Goal: Information Seeking & Learning: Learn about a topic

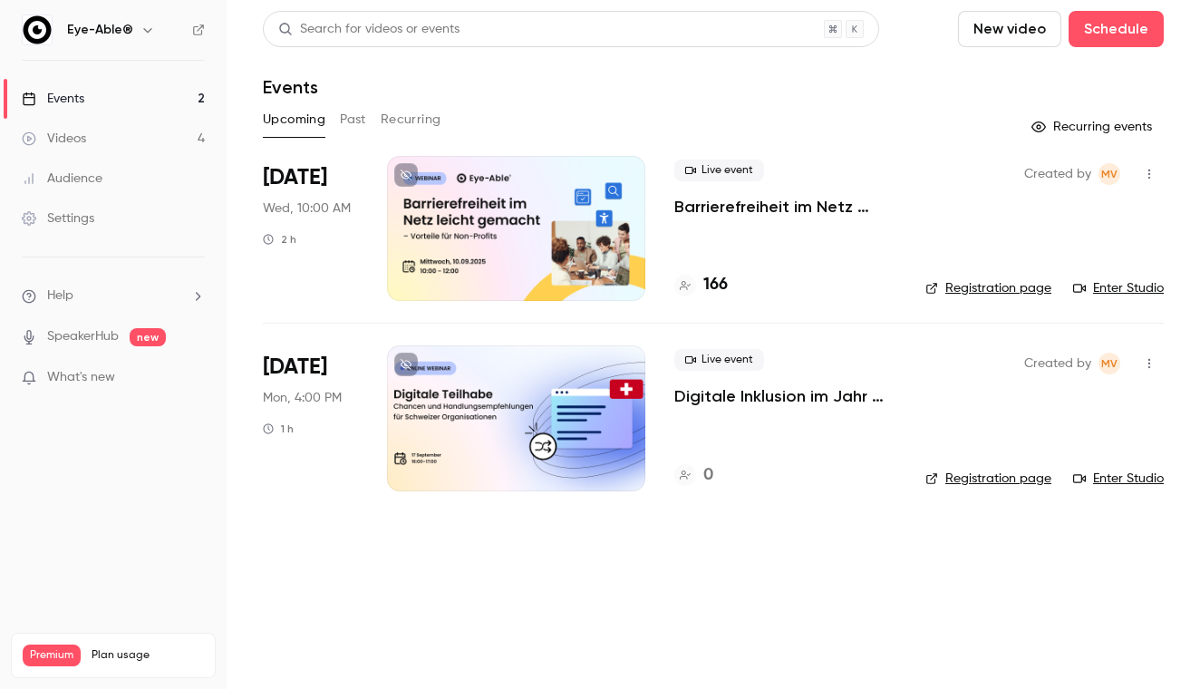
click at [354, 121] on button "Past" at bounding box center [353, 119] width 26 height 29
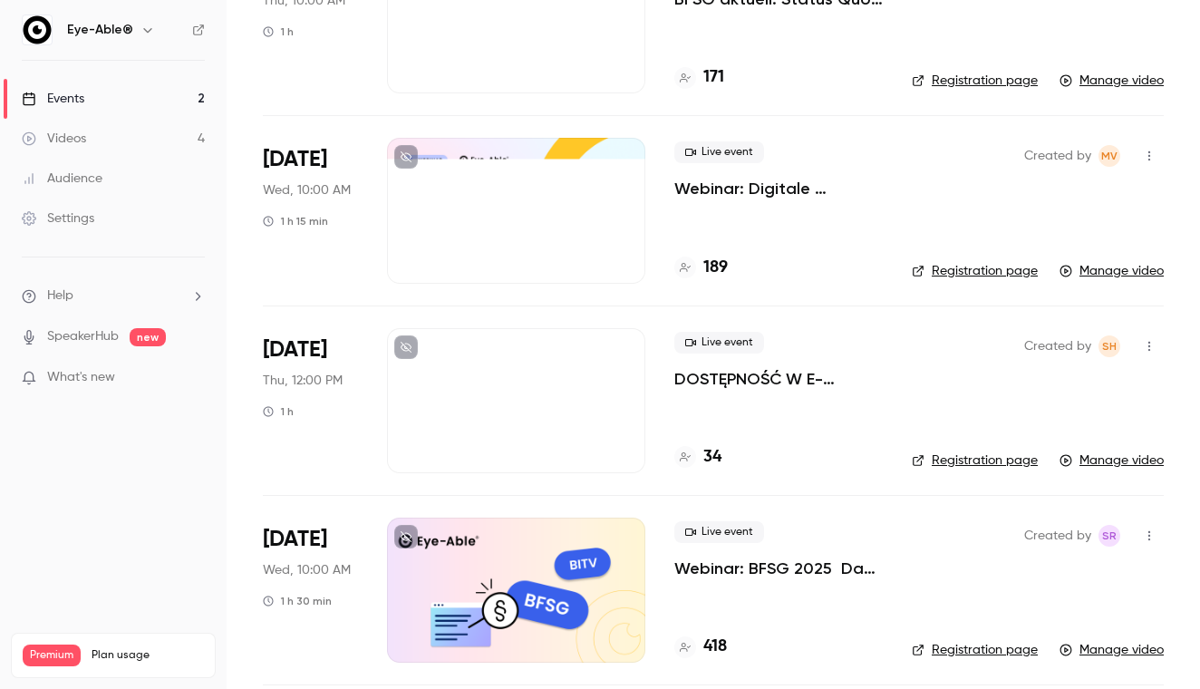
scroll to position [17, 0]
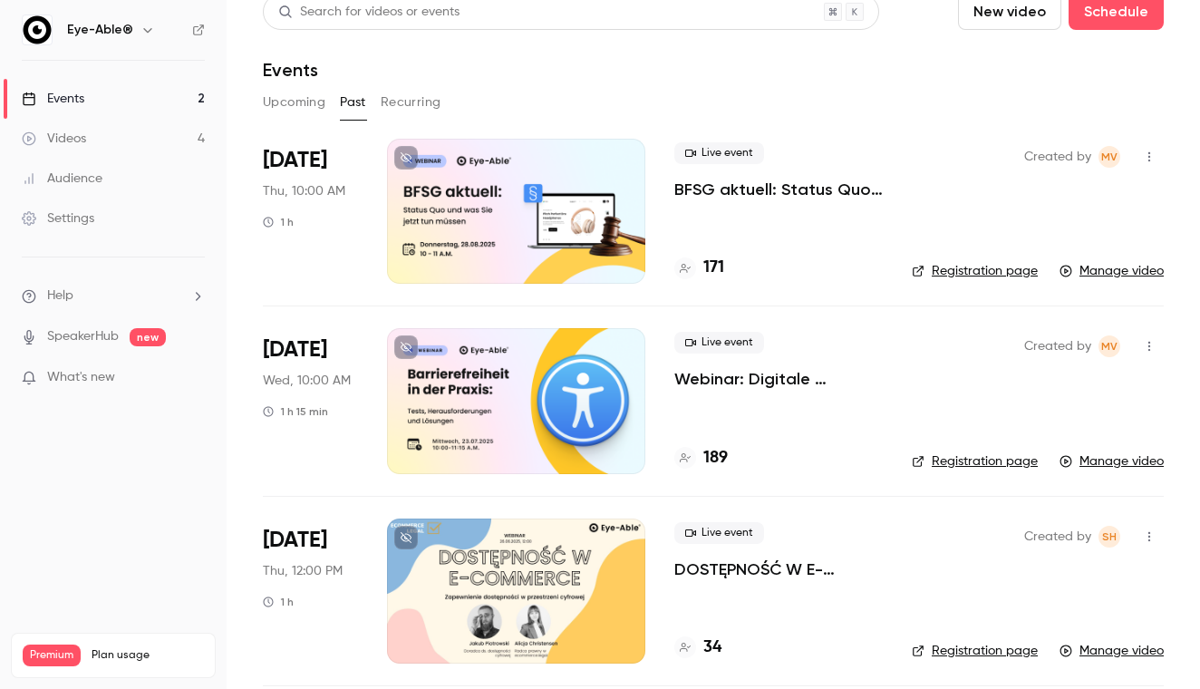
click at [473, 192] on div at bounding box center [516, 211] width 258 height 145
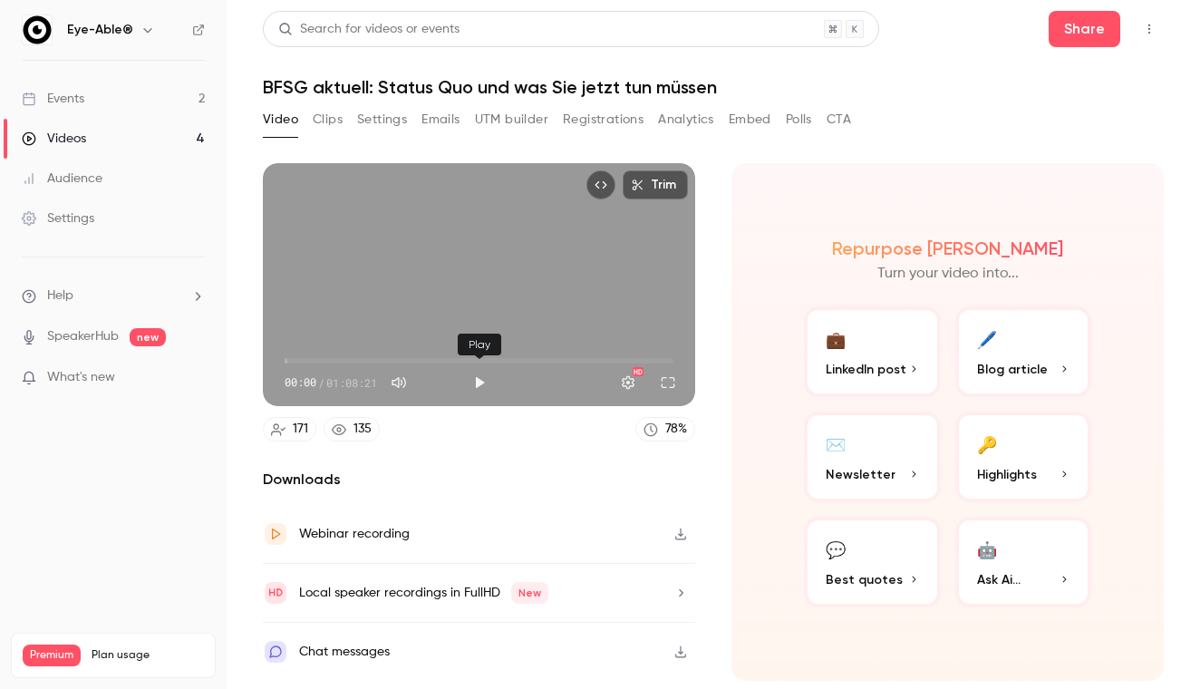
click at [481, 386] on button "Play" at bounding box center [479, 382] width 36 height 36
click at [626, 381] on button "Settings" at bounding box center [628, 382] width 36 height 36
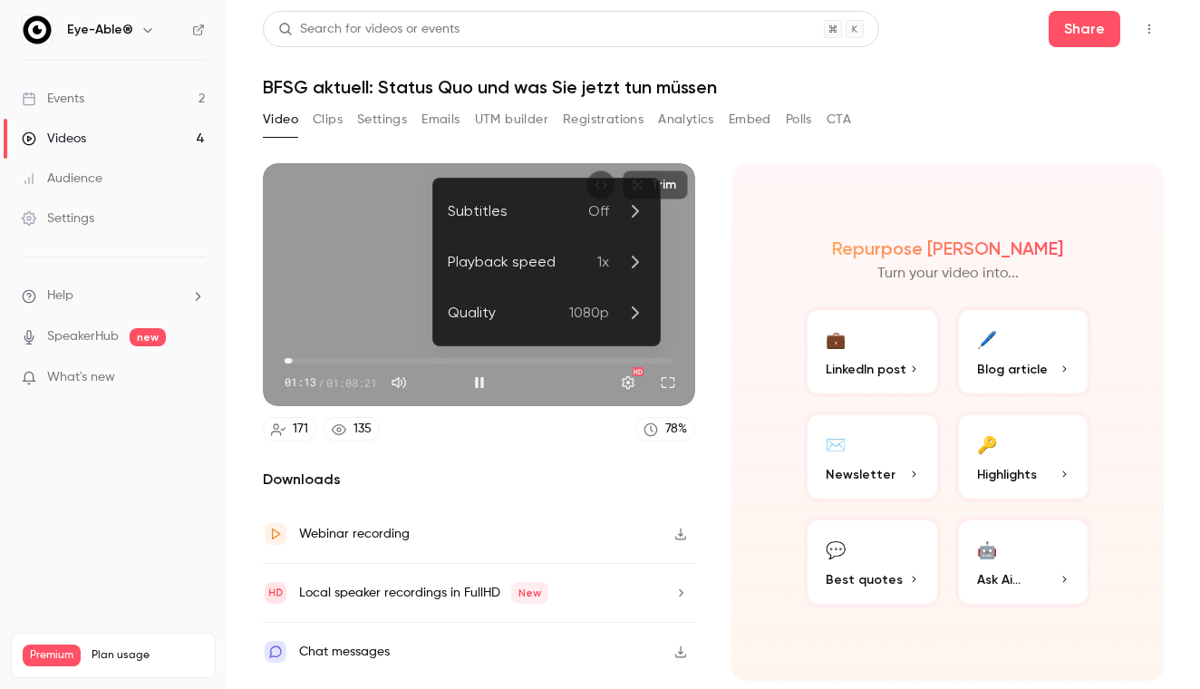
click at [633, 259] on icon at bounding box center [635, 262] width 22 height 22
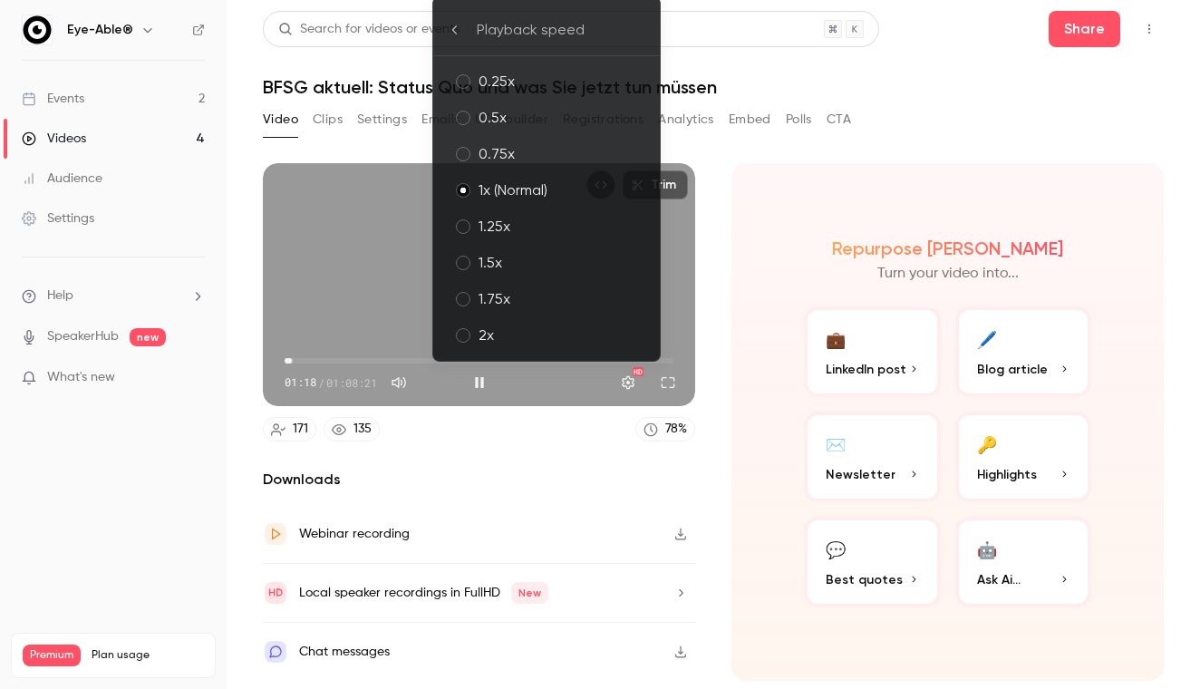
click at [500, 265] on div "1.5x" at bounding box center [562, 263] width 167 height 22
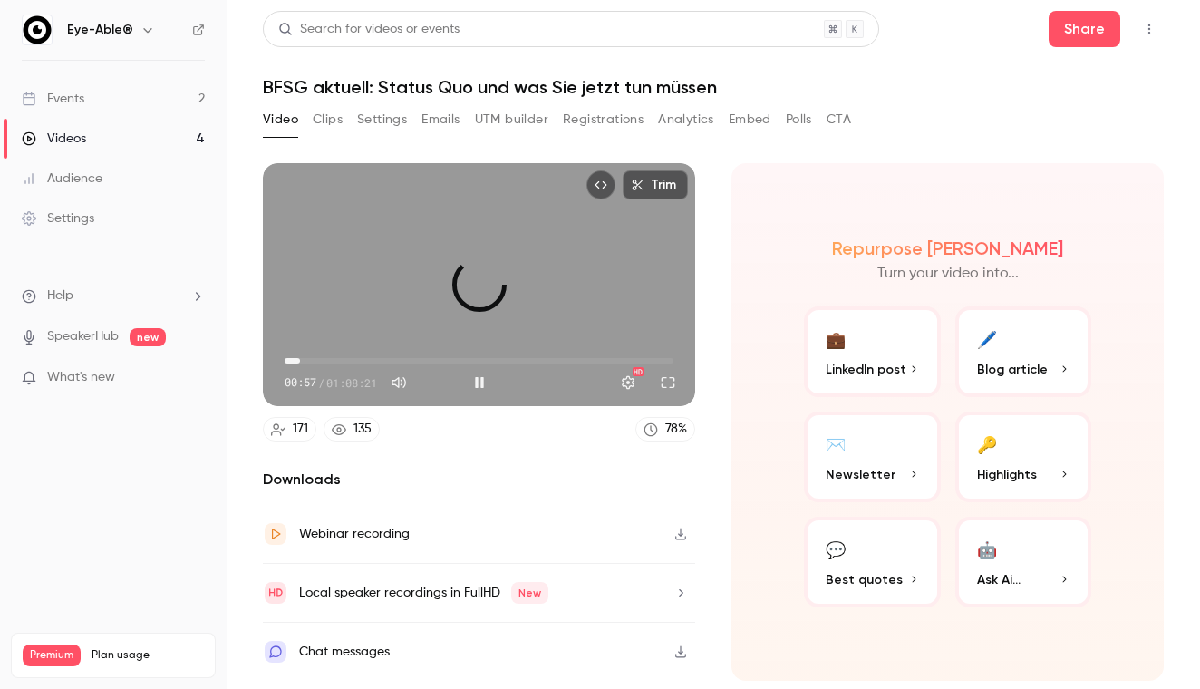
drag, startPoint x: 288, startPoint y: 360, endPoint x: 300, endPoint y: 365, distance: 13.0
click at [300, 364] on span "02:42" at bounding box center [299, 360] width 5 height 5
click at [666, 375] on button "Full screen" at bounding box center [668, 382] width 36 height 36
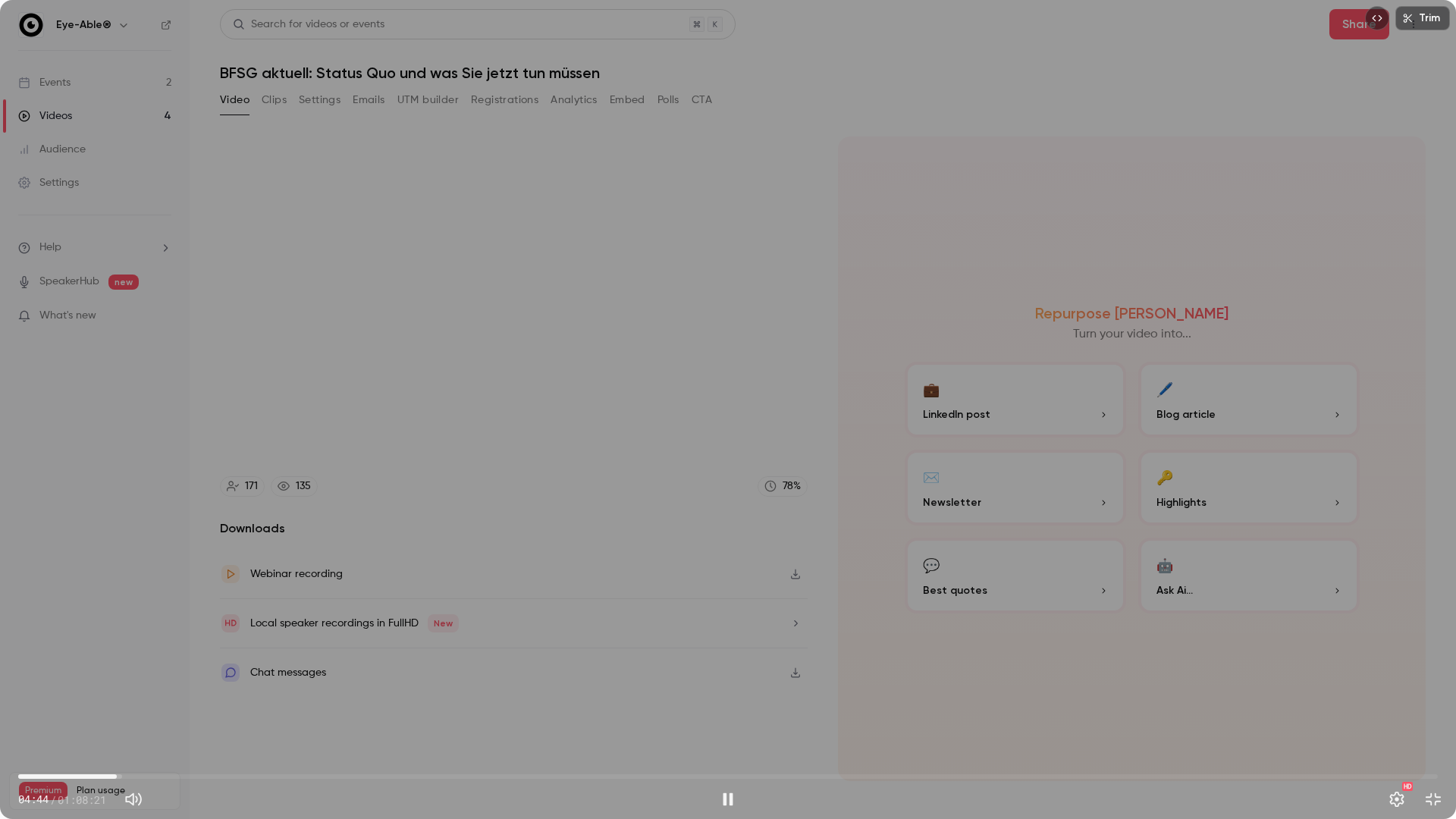
type input "*****"
click at [96, 79] on div "Trim 04:44 04:44 / 01:08:21 HD" at bounding box center [728, 409] width 1456 height 819
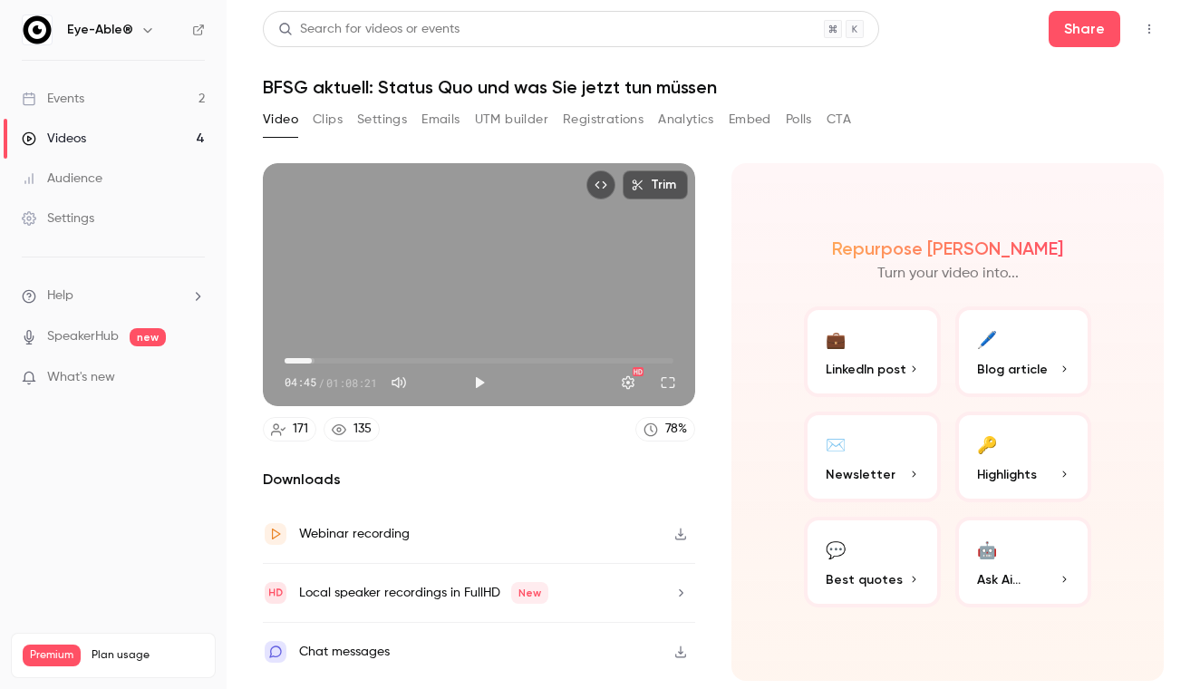
click at [112, 131] on link "Videos 4" at bounding box center [113, 139] width 227 height 40
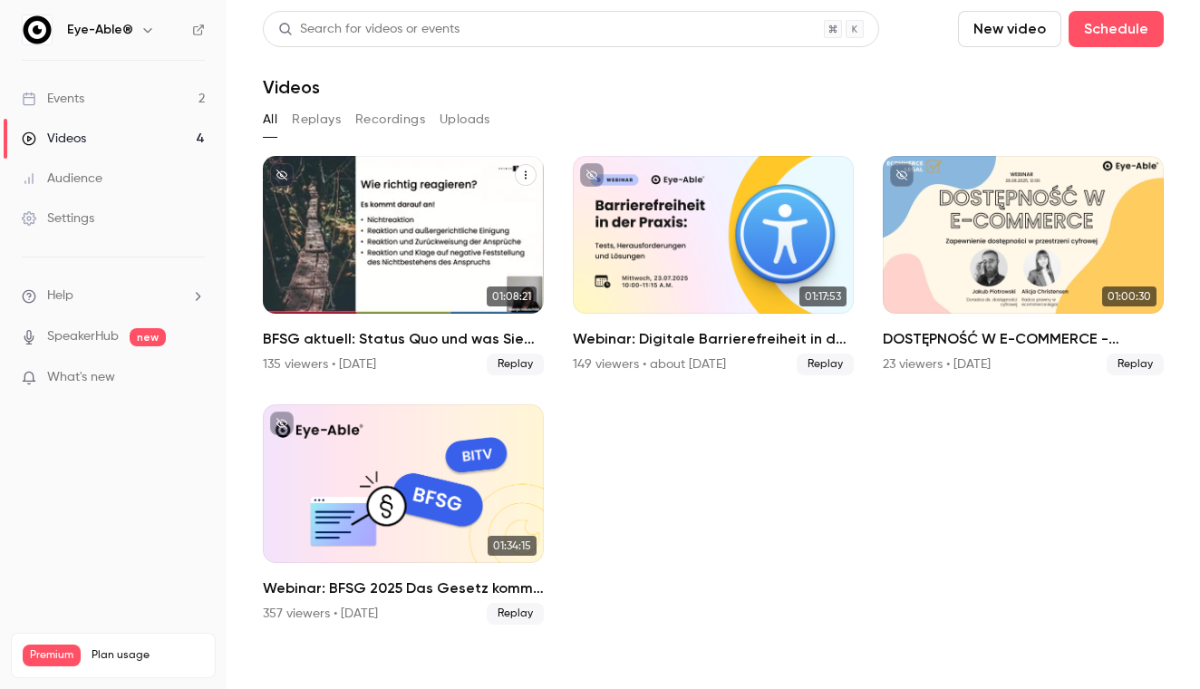
click at [450, 213] on div "BFSG aktuell: Status Quo und was Sie jetzt tun müssen" at bounding box center [403, 235] width 281 height 158
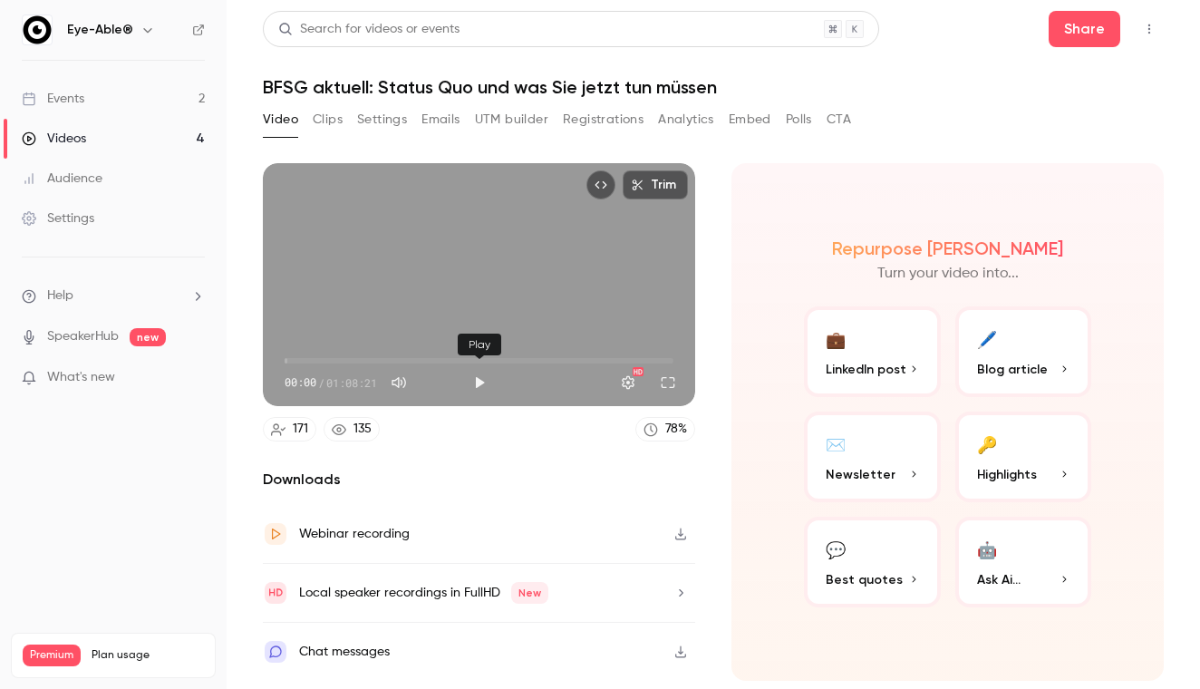
click at [482, 384] on button "Play" at bounding box center [479, 382] width 36 height 36
click at [663, 381] on button "Full screen" at bounding box center [668, 382] width 36 height 36
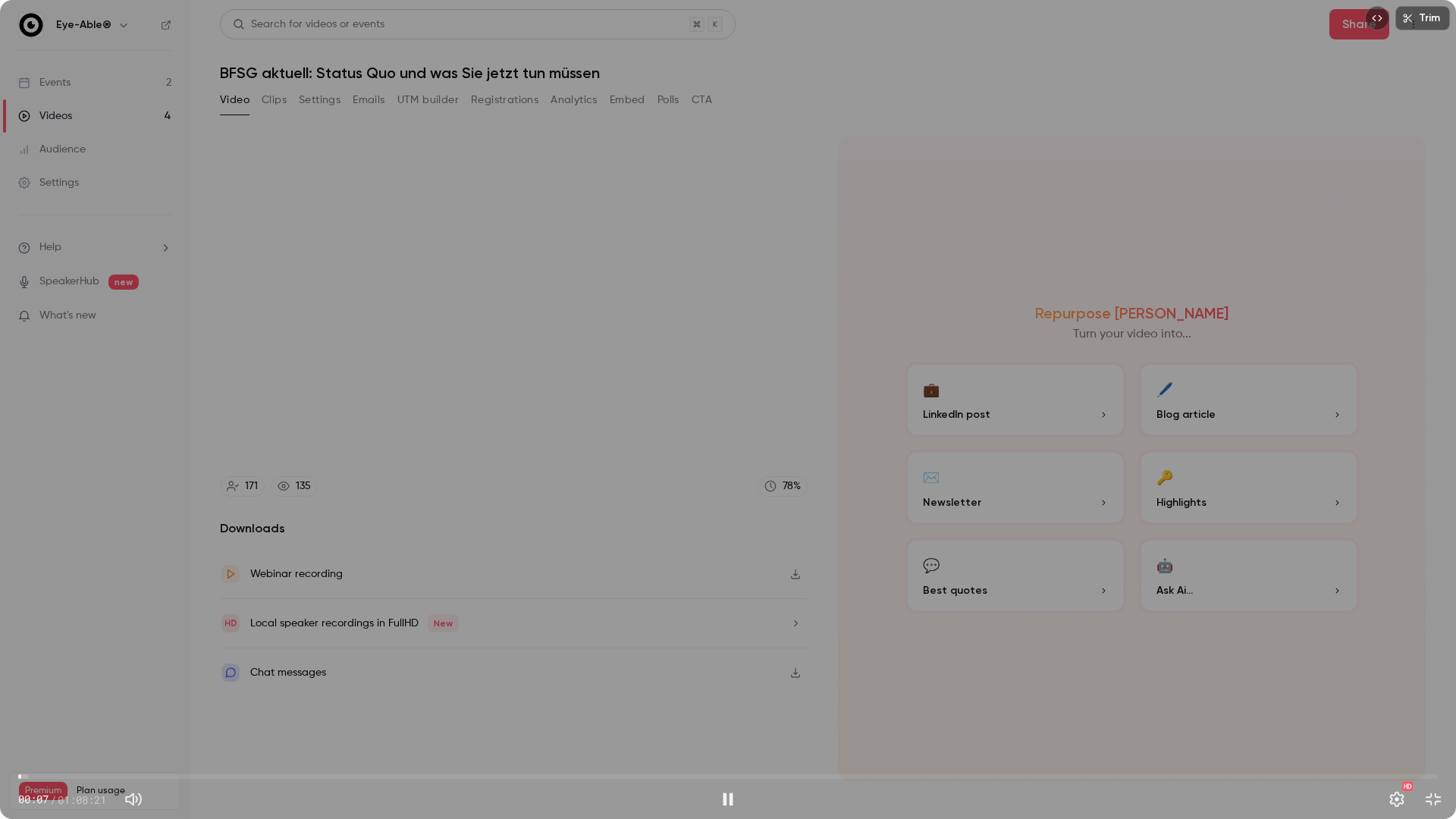
click at [42, 576] on span "00:07" at bounding box center [728, 776] width 1419 height 24
click at [151, 576] on span "01:07" at bounding box center [728, 776] width 1419 height 24
click at [184, 576] on span "06:33" at bounding box center [728, 776] width 1419 height 24
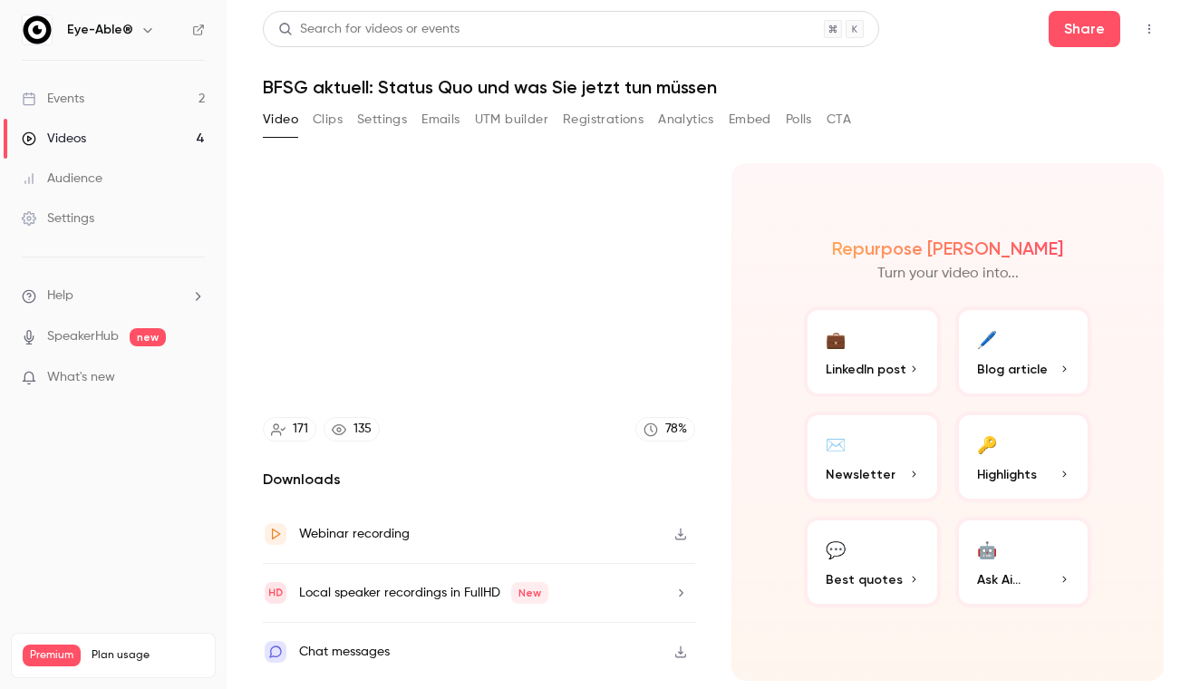
type input "*****"
click at [122, 96] on link "Events 2" at bounding box center [113, 99] width 227 height 40
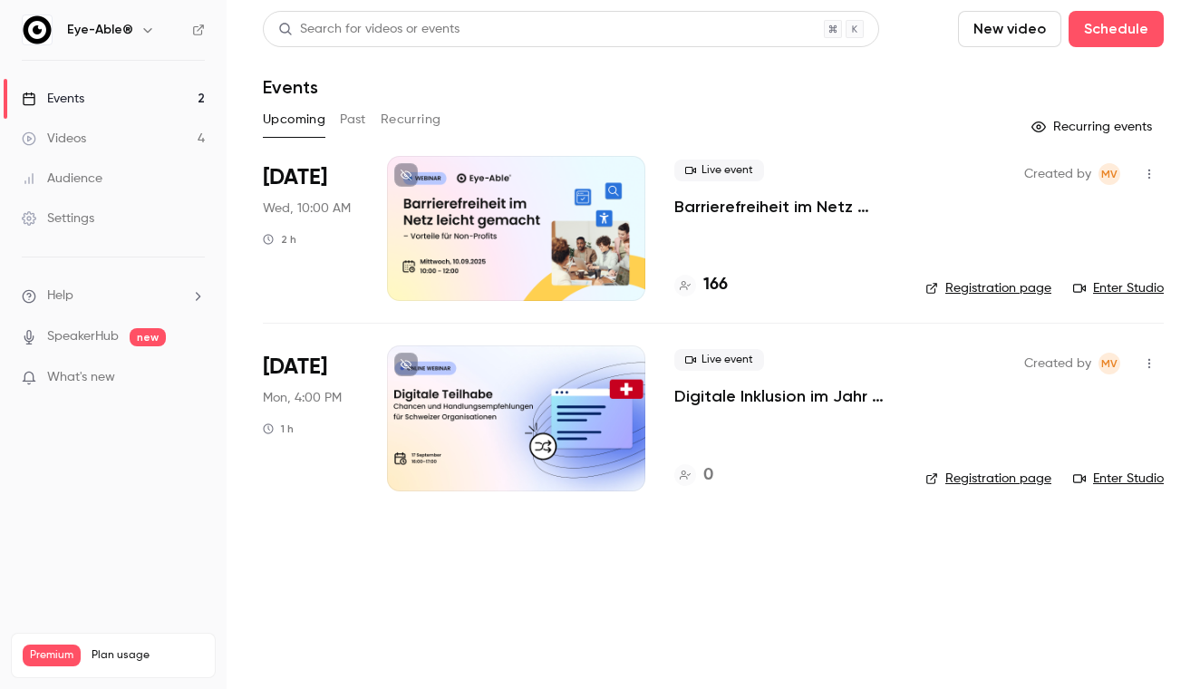
click at [105, 133] on link "Videos 4" at bounding box center [113, 139] width 227 height 40
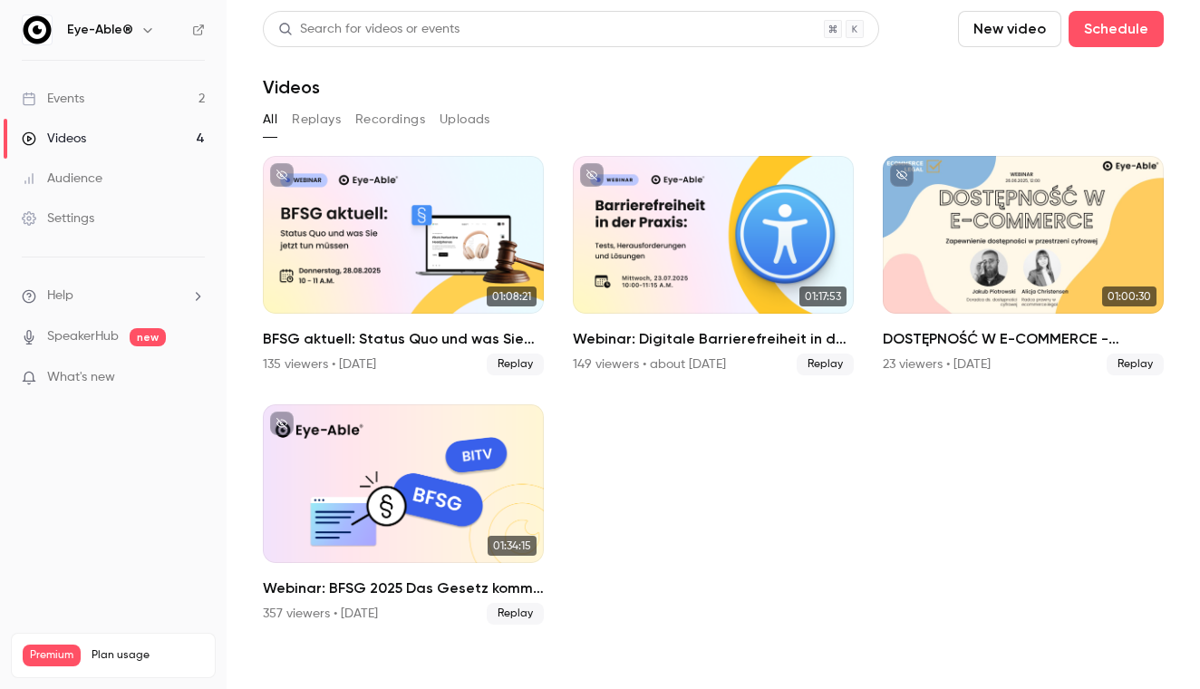
click at [327, 115] on button "Replays" at bounding box center [316, 119] width 49 height 29
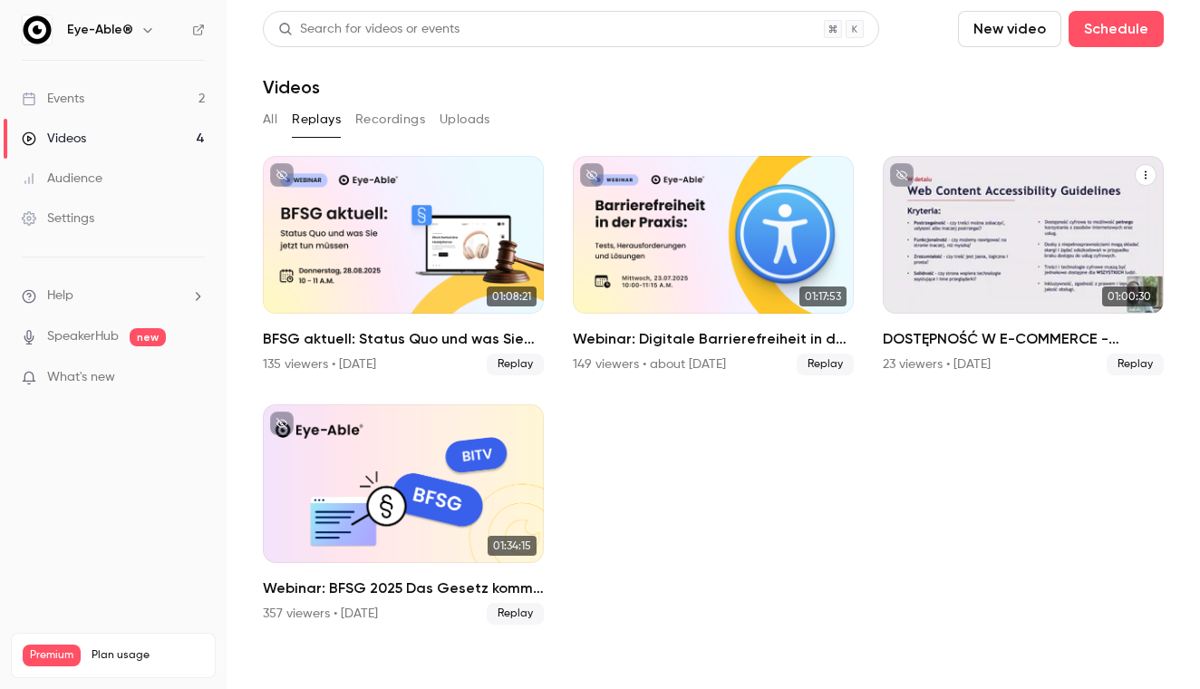
click at [1024, 217] on div "DOSTĘPNOŚĆ W E-COMMERCE - zapewnienie dostępności w przestrzeni cyfrowej" at bounding box center [1023, 235] width 281 height 158
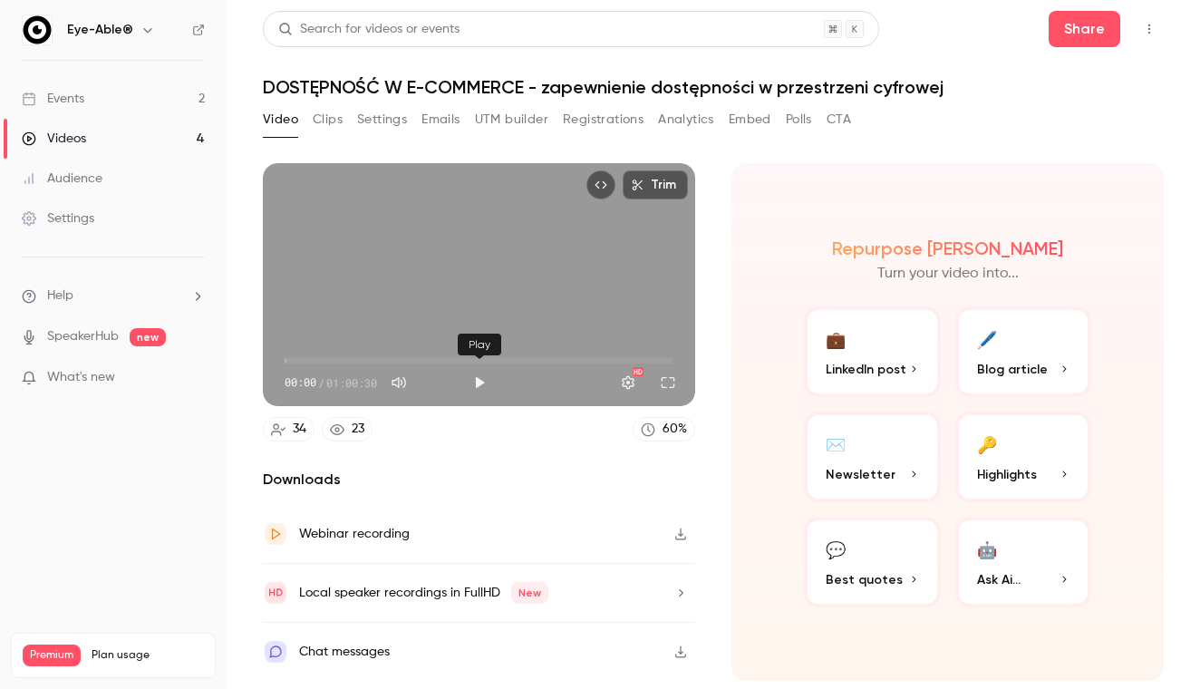
click at [479, 384] on button "Play" at bounding box center [479, 382] width 36 height 36
click at [666, 381] on button "Full screen" at bounding box center [668, 382] width 36 height 36
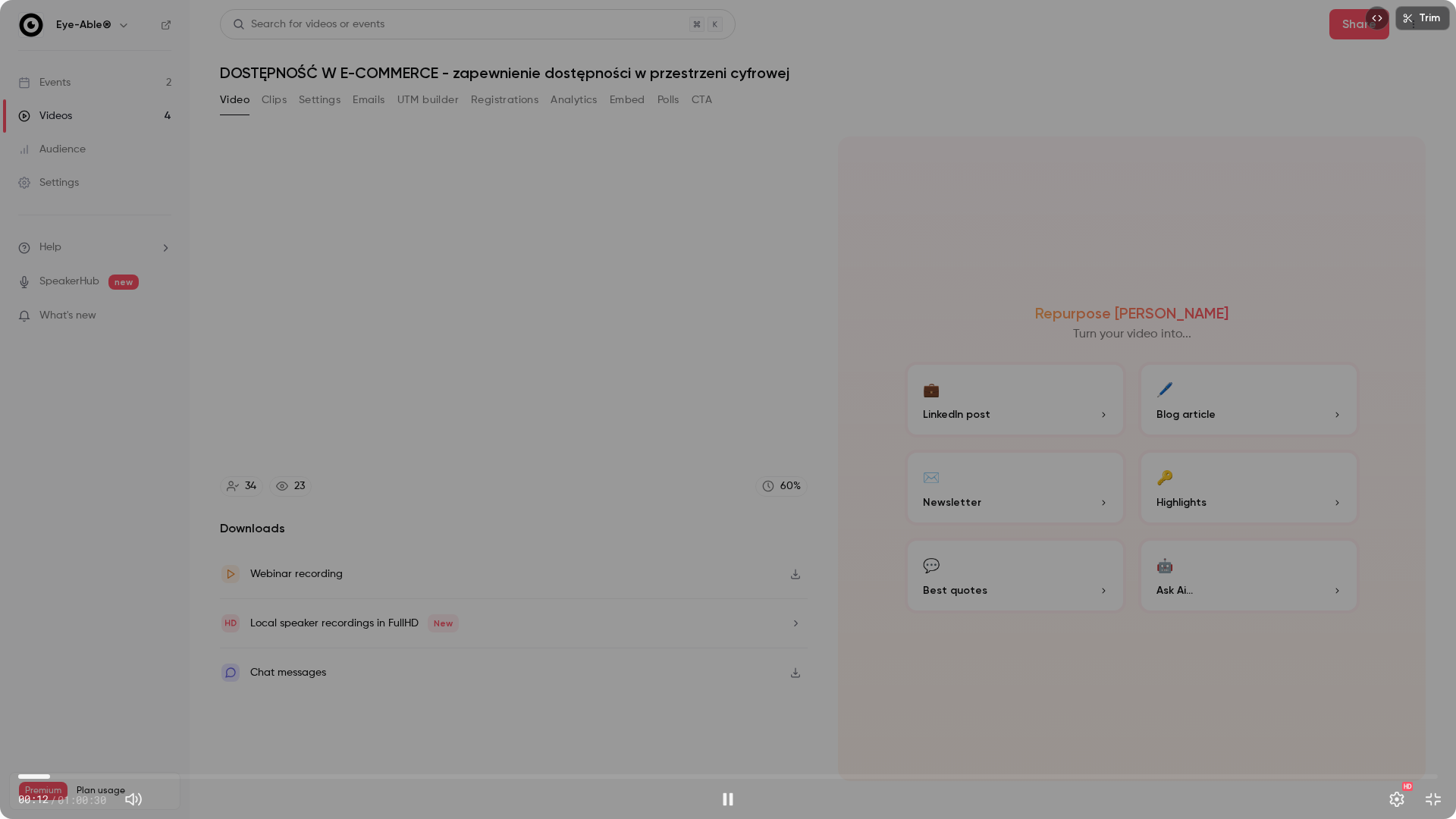
click at [50, 576] on span "01:21" at bounding box center [728, 776] width 1419 height 24
click at [79, 576] on span "01:22" at bounding box center [728, 776] width 1419 height 24
click at [129, 576] on span "02:43" at bounding box center [728, 776] width 1419 height 24
click at [110, 576] on span "03:56" at bounding box center [728, 776] width 1419 height 24
click at [135, 576] on span "03:56" at bounding box center [728, 776] width 1419 height 24
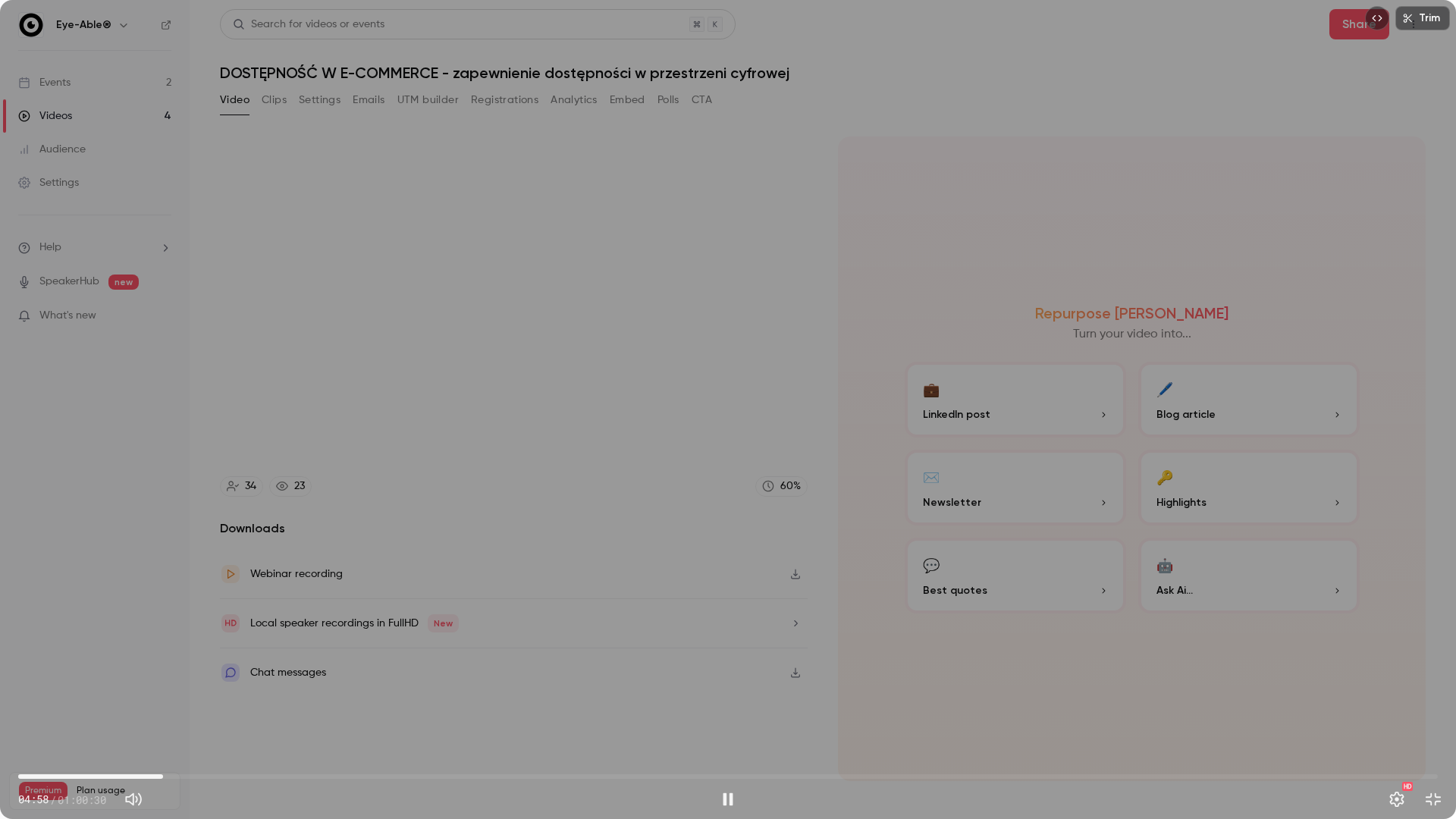
click at [163, 576] on span "06:10" at bounding box center [728, 776] width 1419 height 24
click at [192, 576] on span "07:24" at bounding box center [728, 776] width 1419 height 24
click at [299, 576] on span "11:57" at bounding box center [728, 776] width 1419 height 24
click at [363, 576] on span "11:57" at bounding box center [728, 776] width 1419 height 24
click at [435, 576] on span "17:46" at bounding box center [728, 776] width 1419 height 24
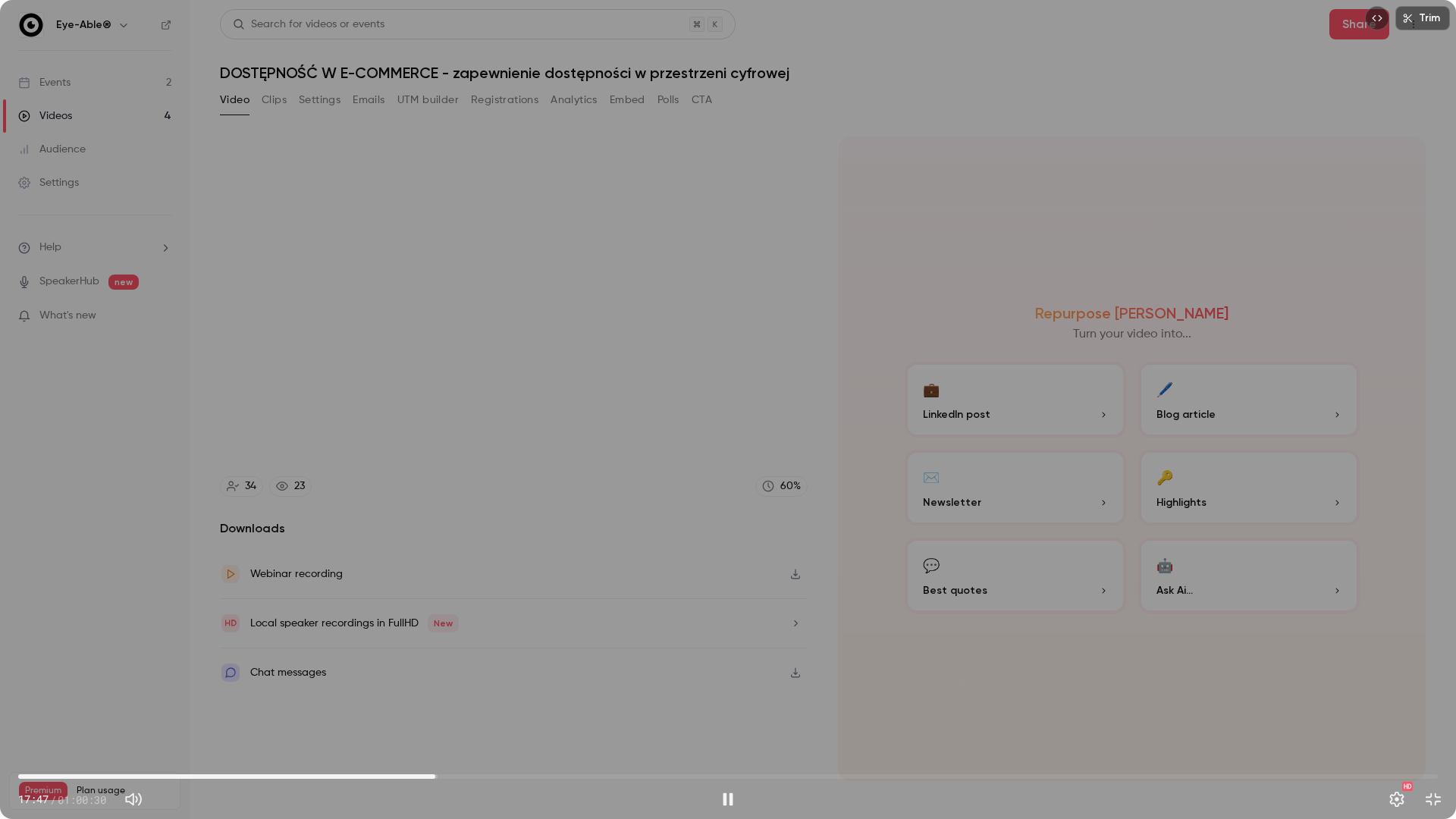
click at [505, 576] on span "17:47" at bounding box center [728, 776] width 1419 height 24
click at [574, 576] on span "23:41" at bounding box center [728, 776] width 1419 height 24
click at [592, 576] on span "23:51" at bounding box center [728, 776] width 1419 height 24
click at [626, 576] on span "24:28" at bounding box center [728, 776] width 1419 height 24
click at [660, 576] on span "25:55" at bounding box center [728, 776] width 1419 height 24
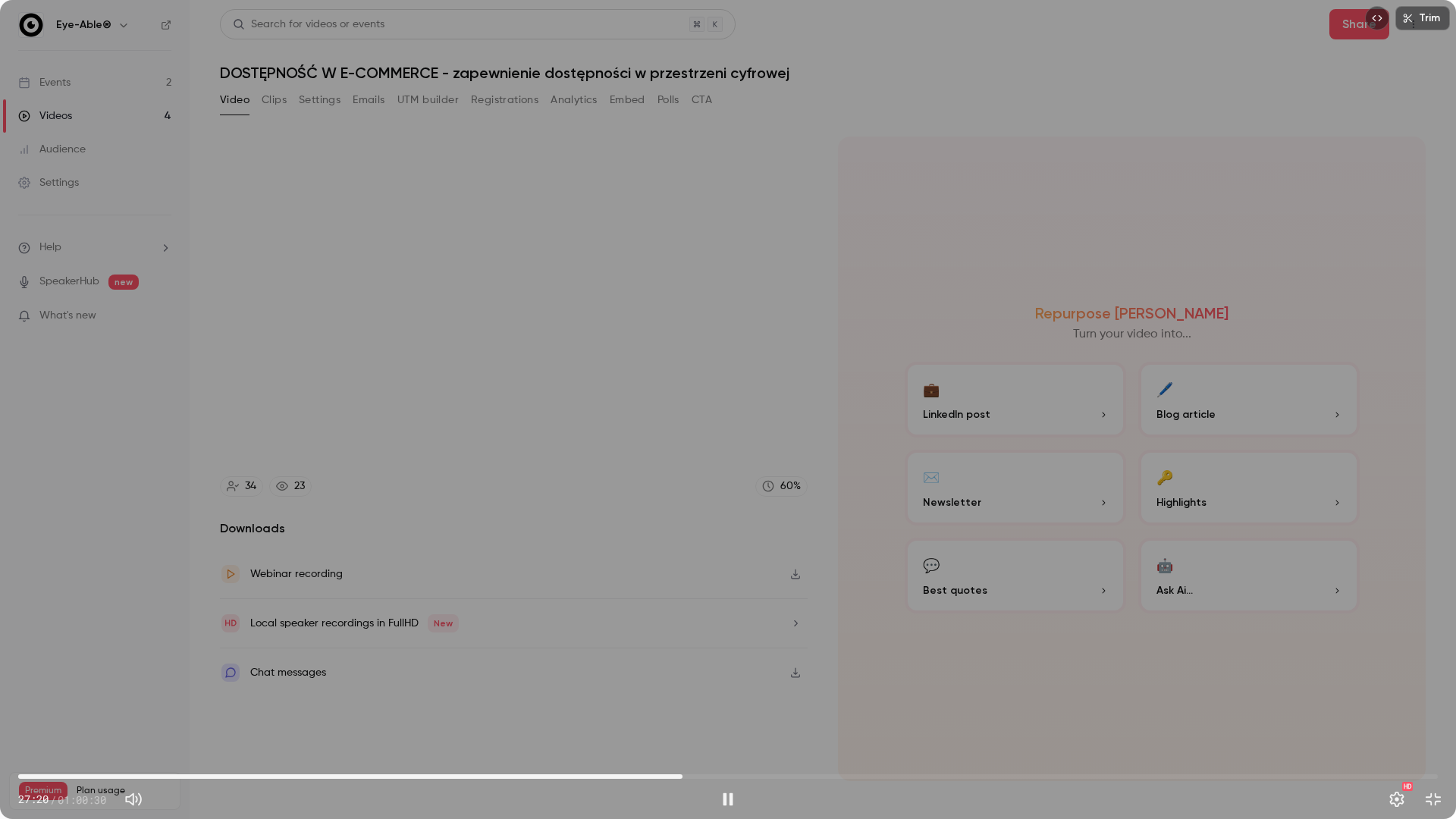
click at [682, 576] on span "28:19" at bounding box center [728, 776] width 1419 height 24
click at [719, 576] on span "28:19" at bounding box center [728, 776] width 1419 height 24
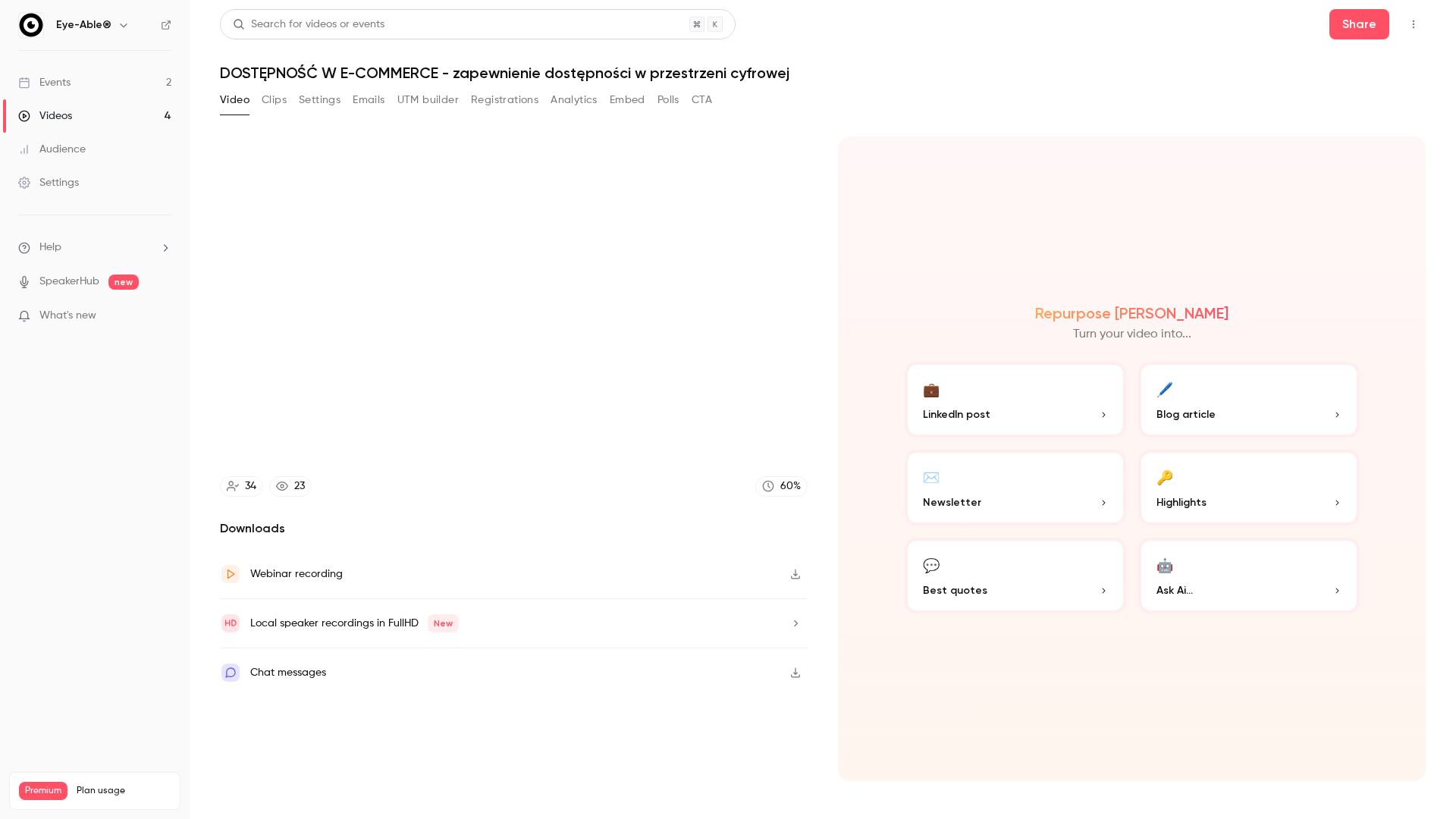
click at [756, 576] on video at bounding box center [728, 409] width 1456 height 819
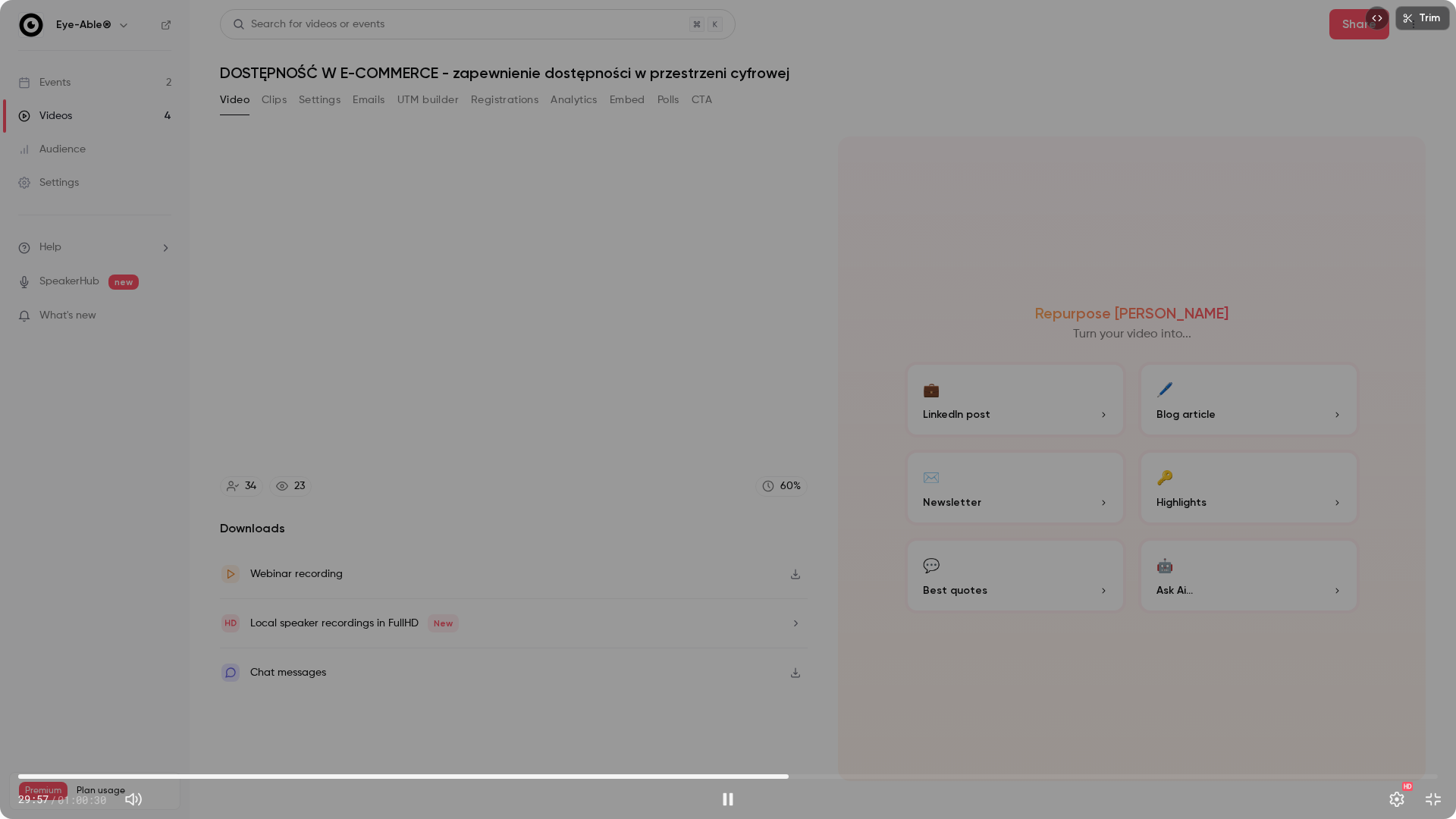
click at [789, 576] on span "32:50" at bounding box center [728, 776] width 1419 height 24
click at [887, 576] on span "32:50" at bounding box center [728, 776] width 1419 height 24
click at [928, 576] on span "37:07" at bounding box center [728, 776] width 1419 height 24
click at [967, 576] on span "38:47" at bounding box center [728, 776] width 1419 height 24
click at [1003, 576] on span "40:29" at bounding box center [728, 776] width 1419 height 24
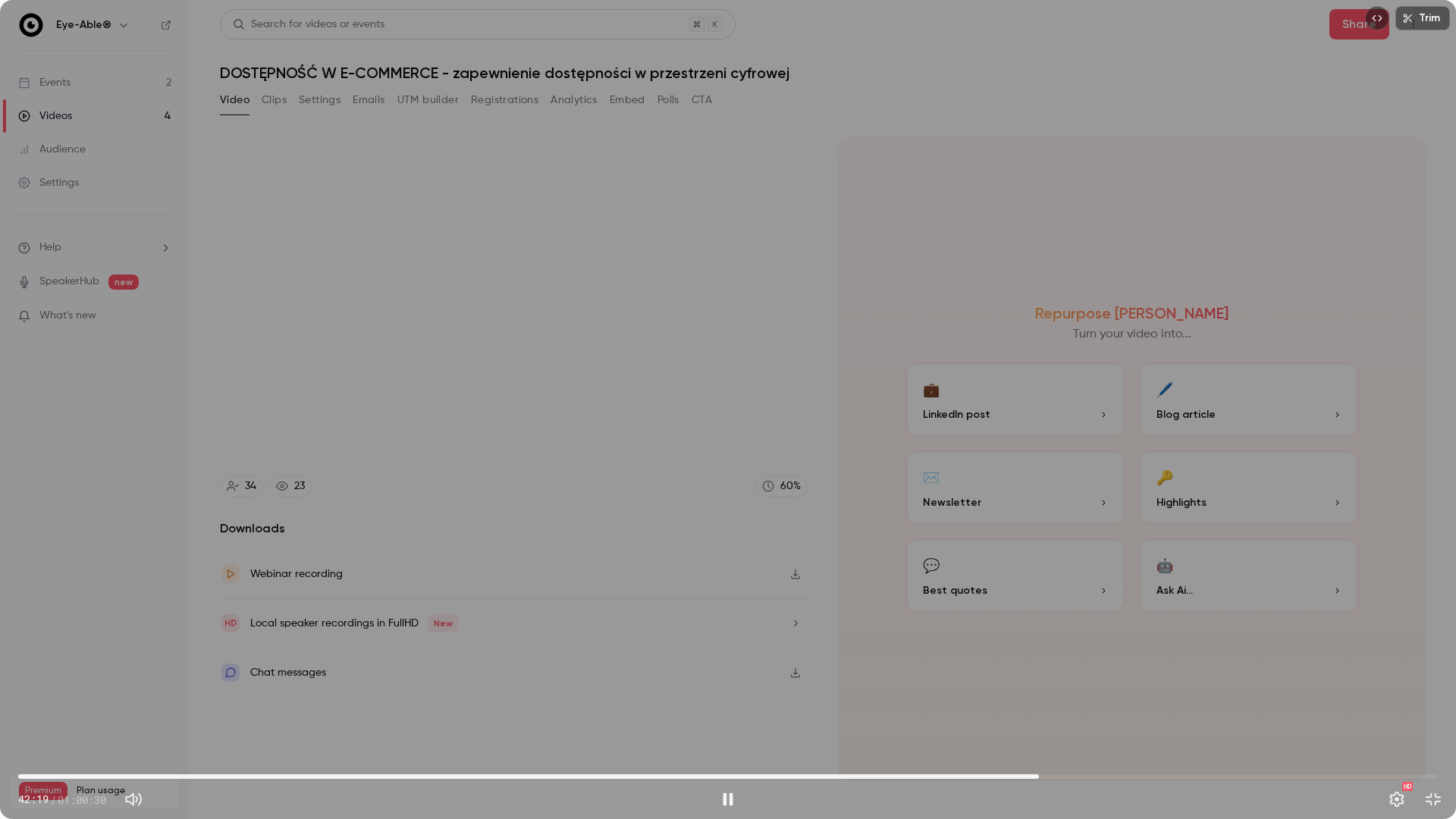
click at [1003, 576] on span "43:30" at bounding box center [728, 776] width 1419 height 24
click at [1003, 576] on span "47:11" at bounding box center [728, 776] width 1419 height 24
click at [1003, 576] on span "50:19" at bounding box center [728, 776] width 1419 height 24
click at [1003, 576] on span "50:20" at bounding box center [728, 776] width 1419 height 24
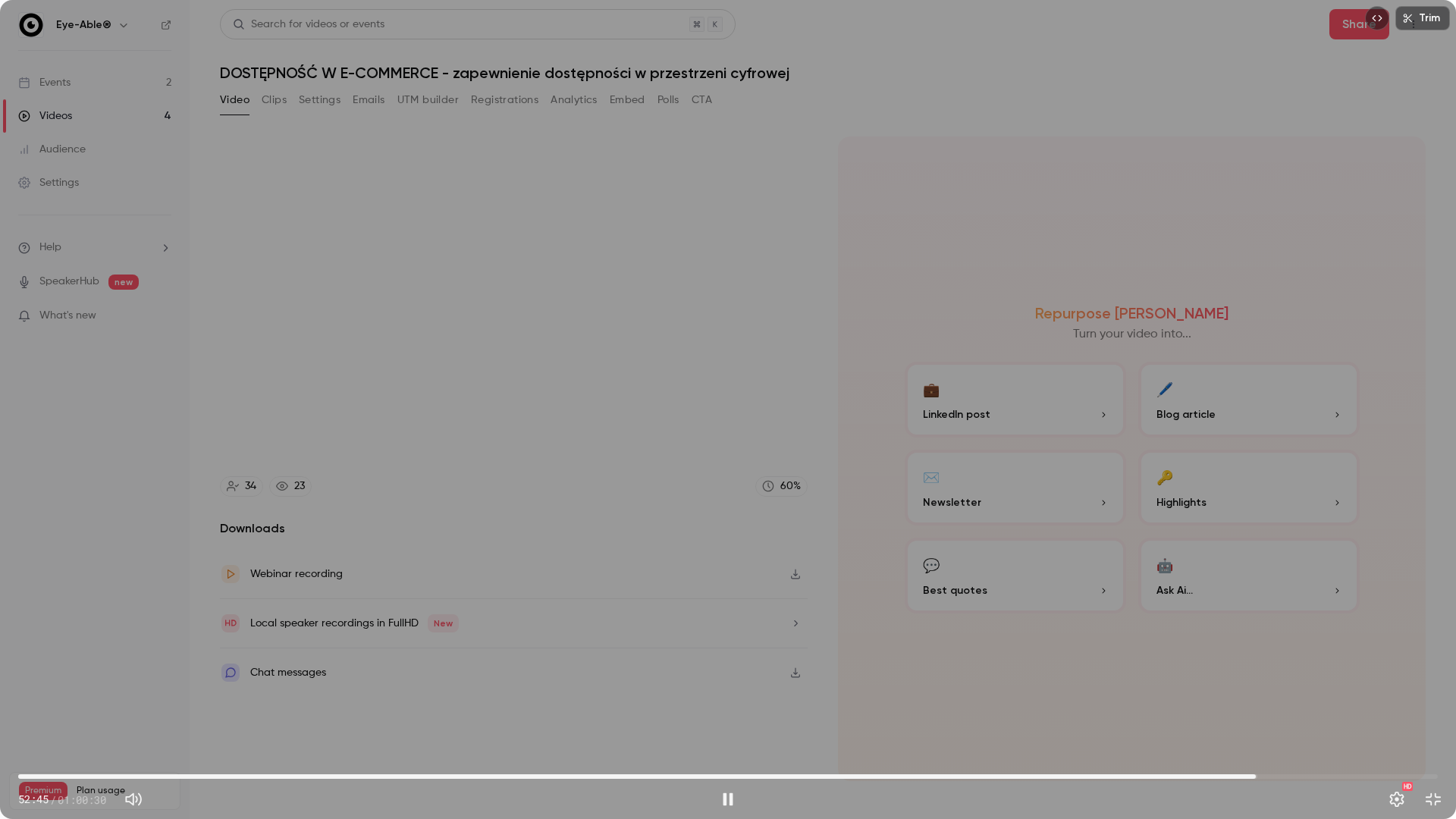
click at [1003, 576] on span "52:45" at bounding box center [728, 776] width 1419 height 24
click at [1003, 576] on span "56:57" at bounding box center [728, 776] width 1419 height 24
click at [1003, 576] on span "58:07" at bounding box center [728, 776] width 1419 height 24
click at [1003, 576] on span "58:08" at bounding box center [728, 776] width 1419 height 24
click at [1003, 576] on span "55:32" at bounding box center [728, 776] width 1419 height 24
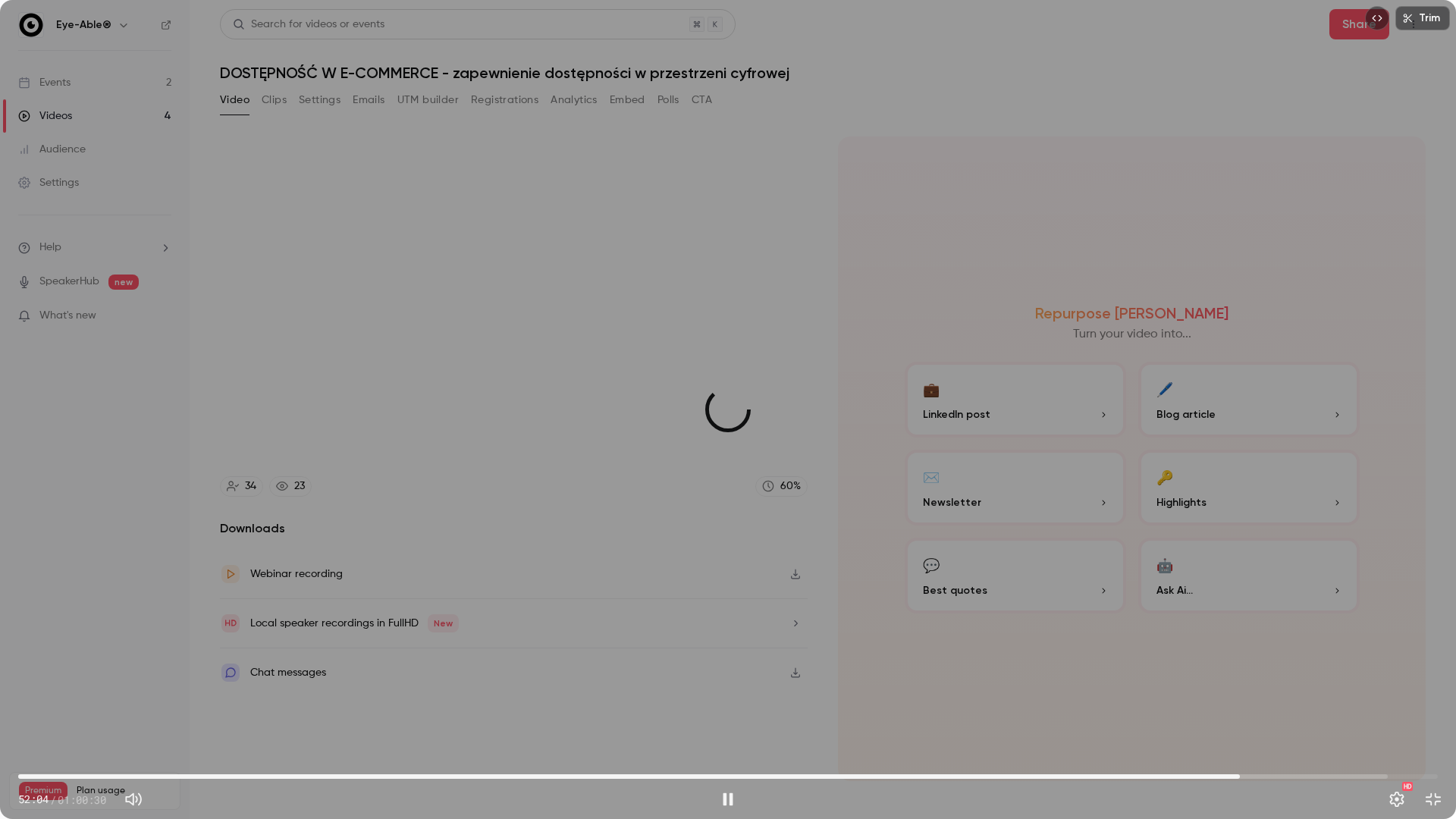
click at [1003, 576] on span "52:04" at bounding box center [728, 776] width 1419 height 24
click at [171, 50] on div "Trim 49:10 49:10 / 01:00:30 HD" at bounding box center [728, 409] width 1456 height 819
click at [14, 18] on div "Trim 49:10 49:10 / 01:00:30 HD" at bounding box center [728, 409] width 1456 height 819
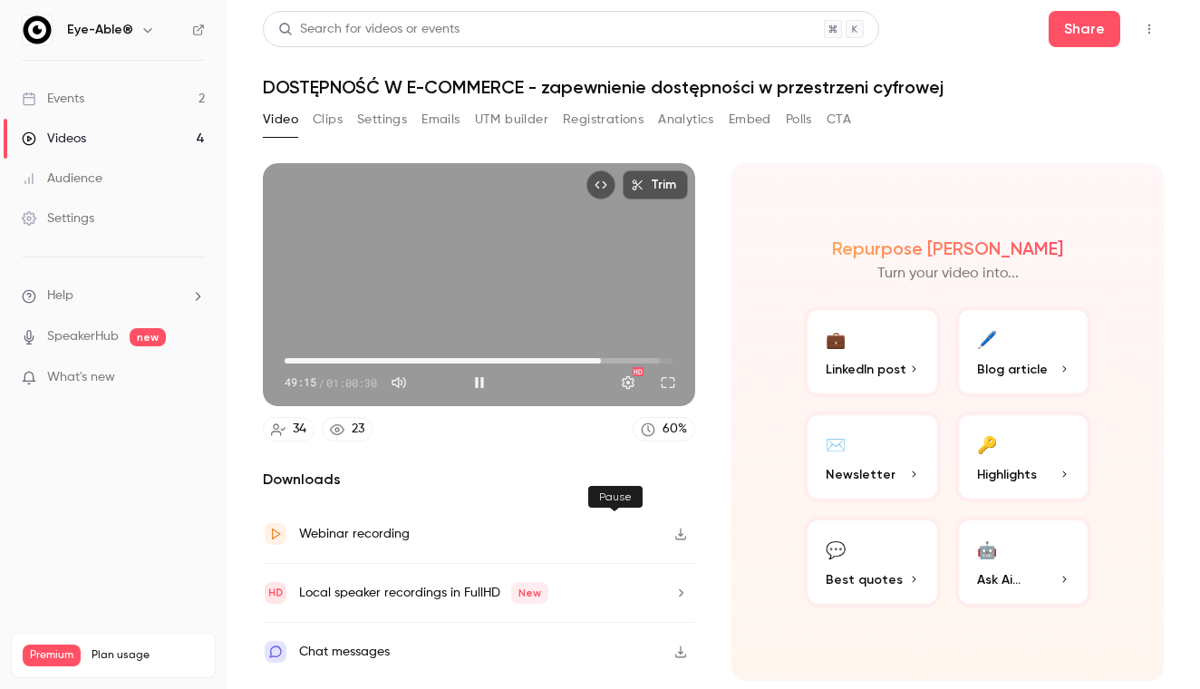
click at [498, 401] on button "Pause" at bounding box center [479, 382] width 36 height 36
type input "****"
click at [334, 114] on button "Clips" at bounding box center [328, 119] width 30 height 29
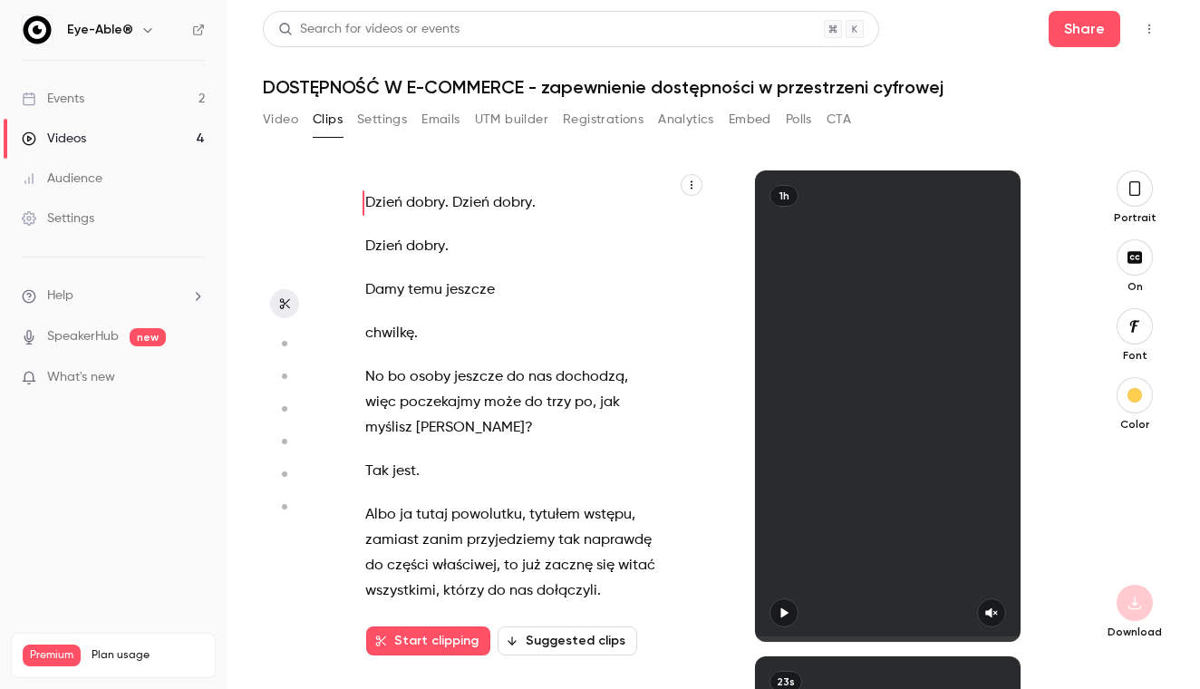
click at [374, 119] on button "Settings" at bounding box center [382, 119] width 50 height 29
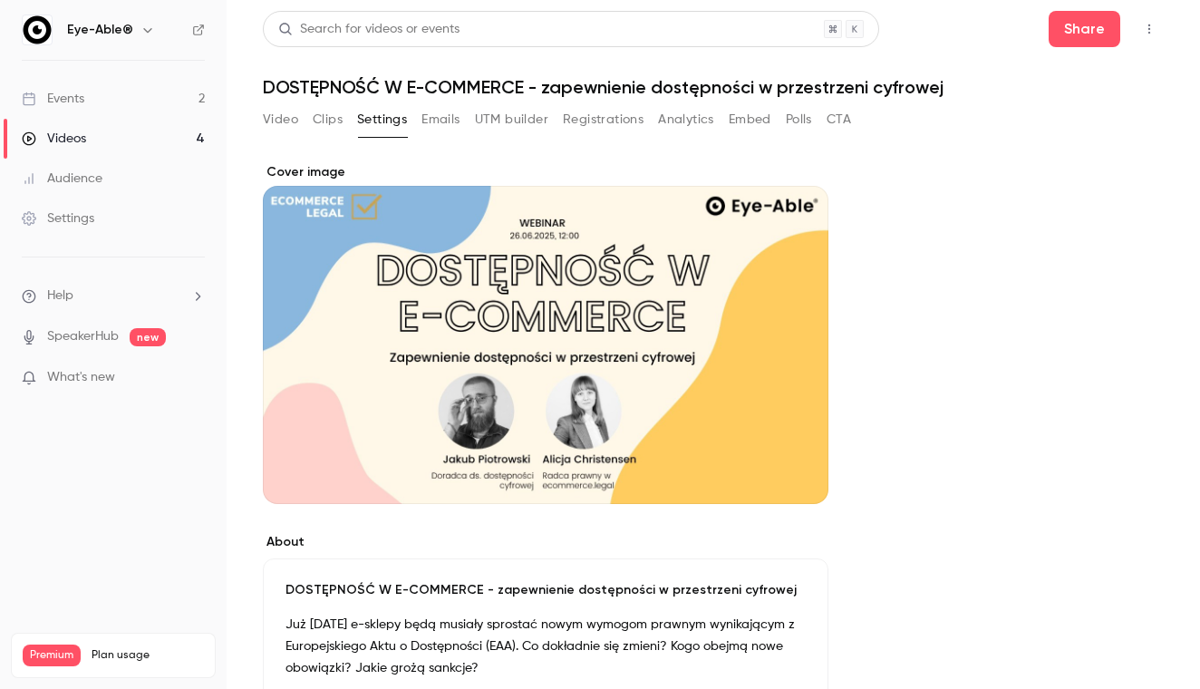
click at [448, 121] on button "Emails" at bounding box center [441, 119] width 38 height 29
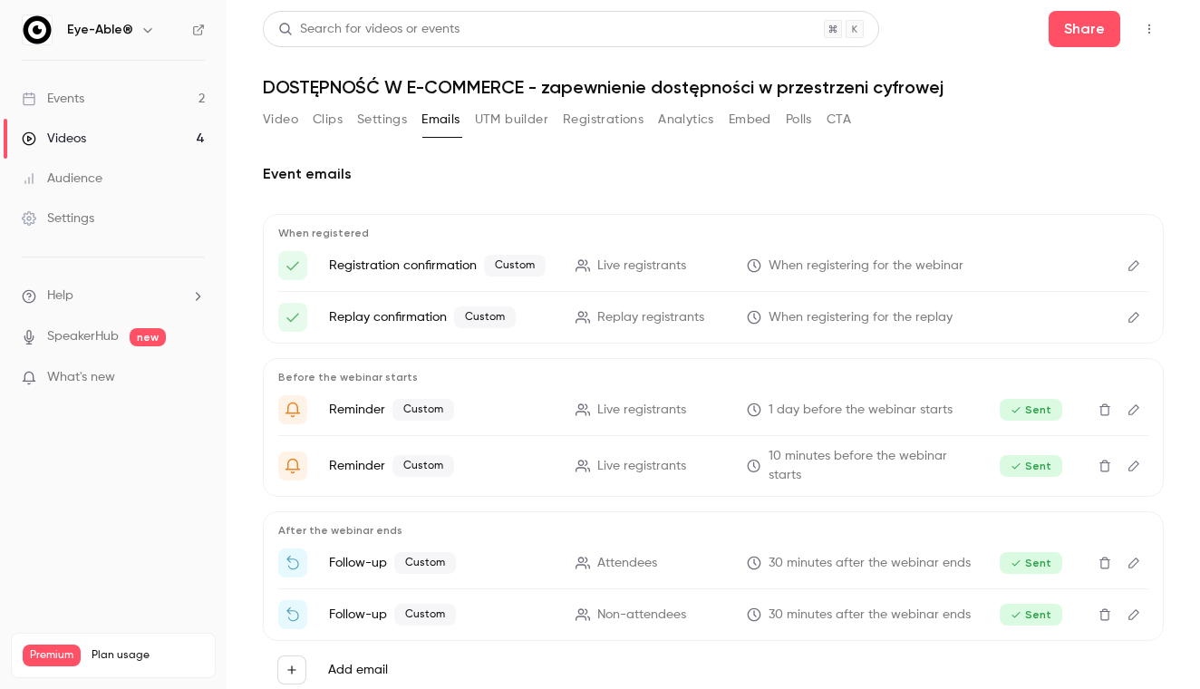
click at [491, 118] on button "UTM builder" at bounding box center [511, 119] width 73 height 29
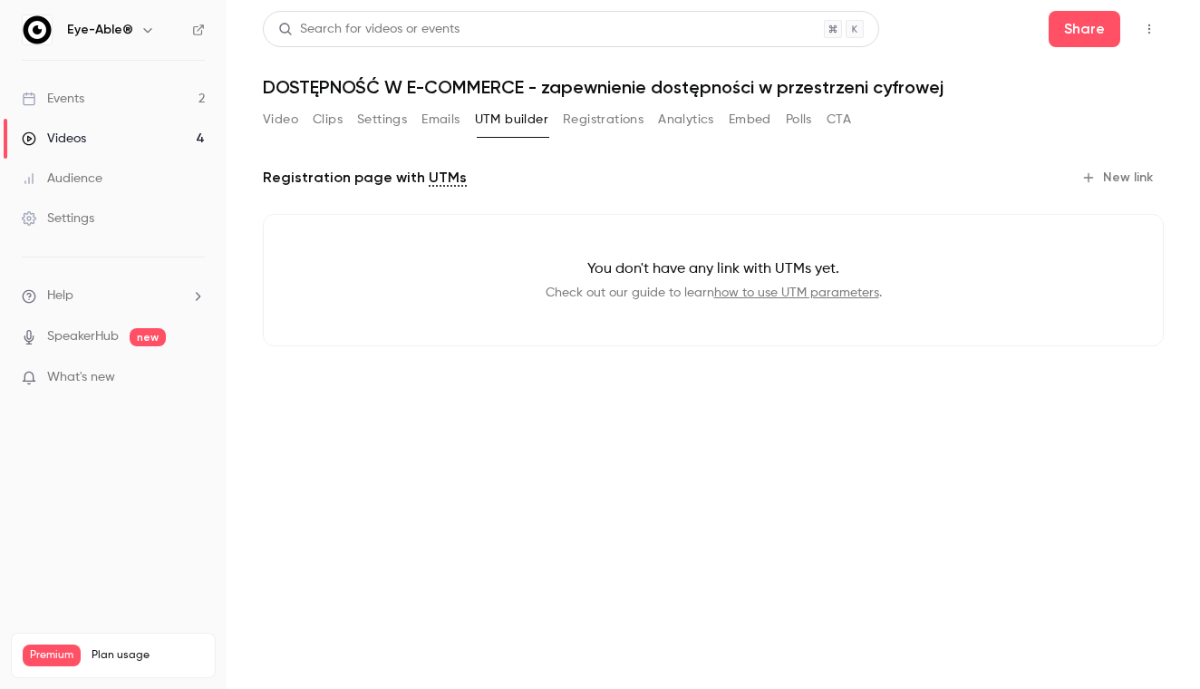
click at [602, 118] on button "Registrations" at bounding box center [603, 119] width 81 height 29
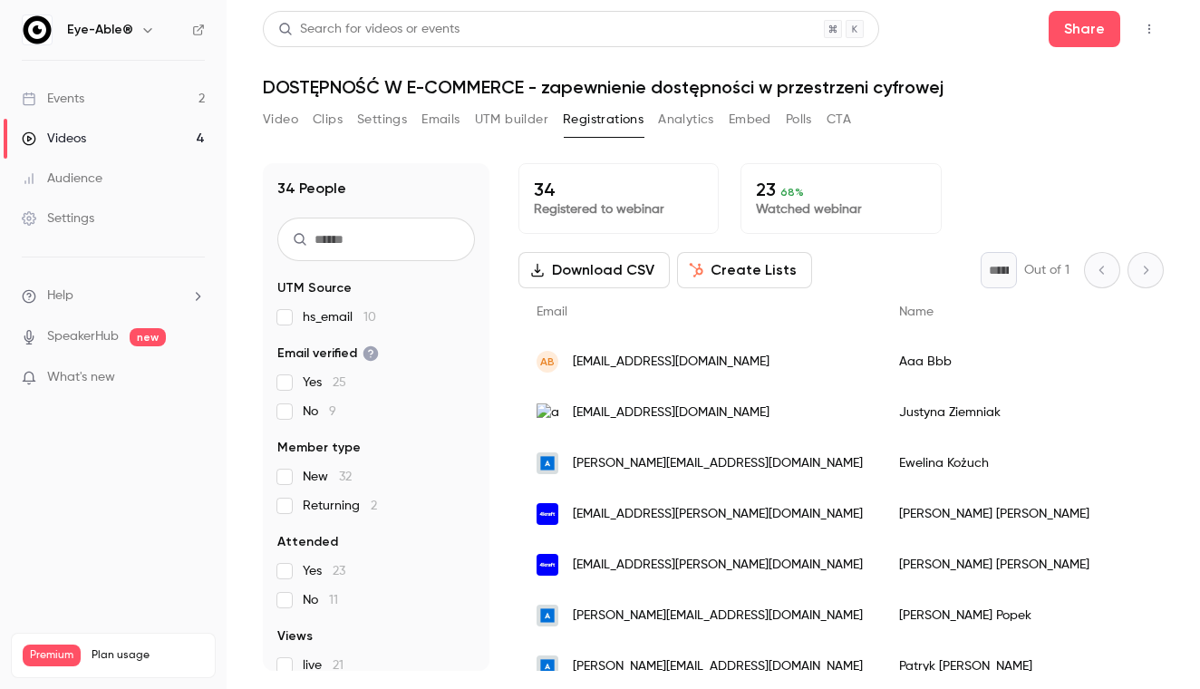
click at [699, 117] on button "Analytics" at bounding box center [686, 119] width 56 height 29
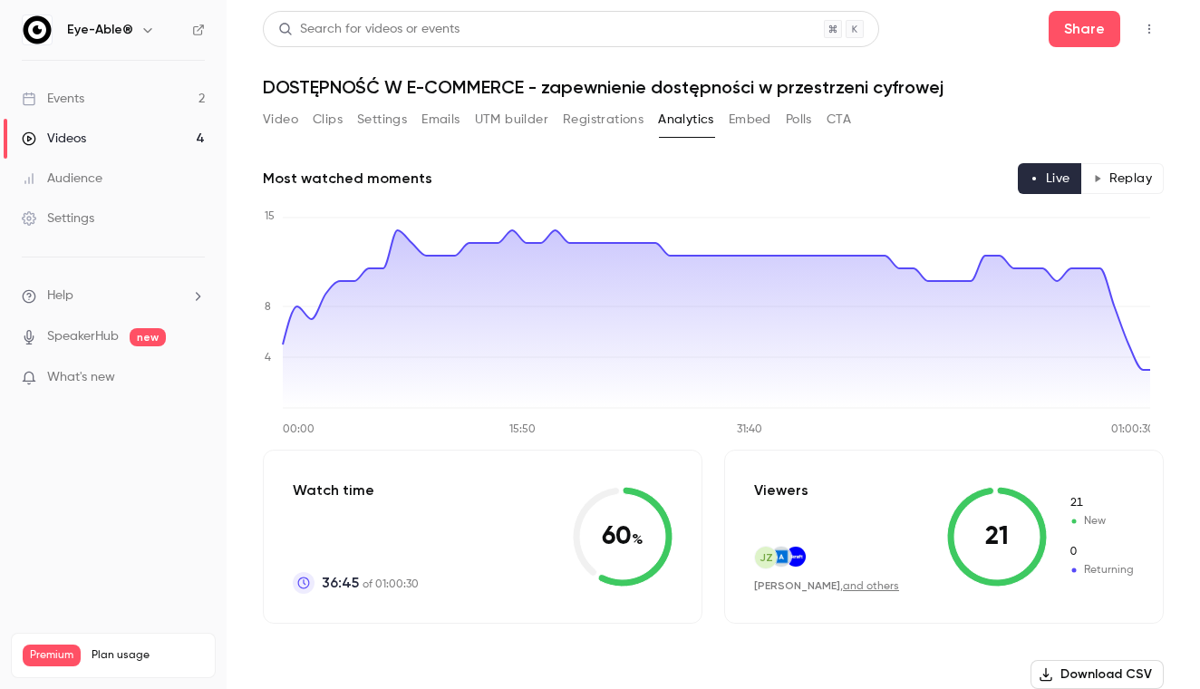
click at [745, 121] on button "Embed" at bounding box center [750, 119] width 43 height 29
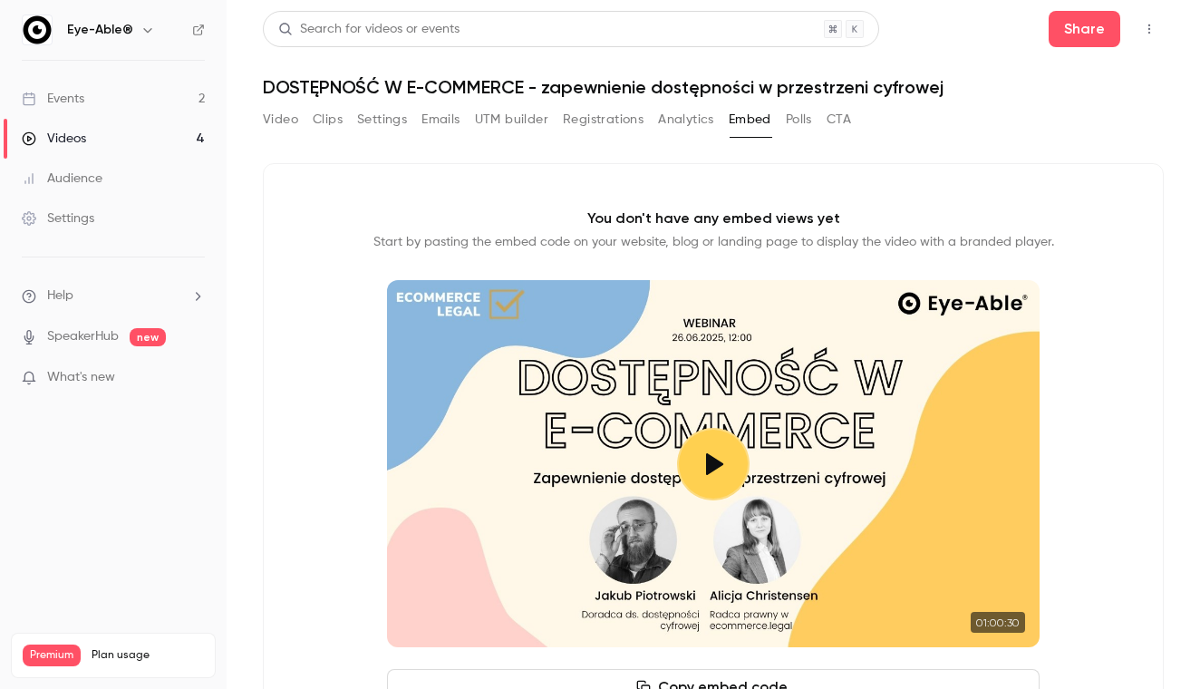
click at [789, 120] on button "Polls" at bounding box center [799, 119] width 26 height 29
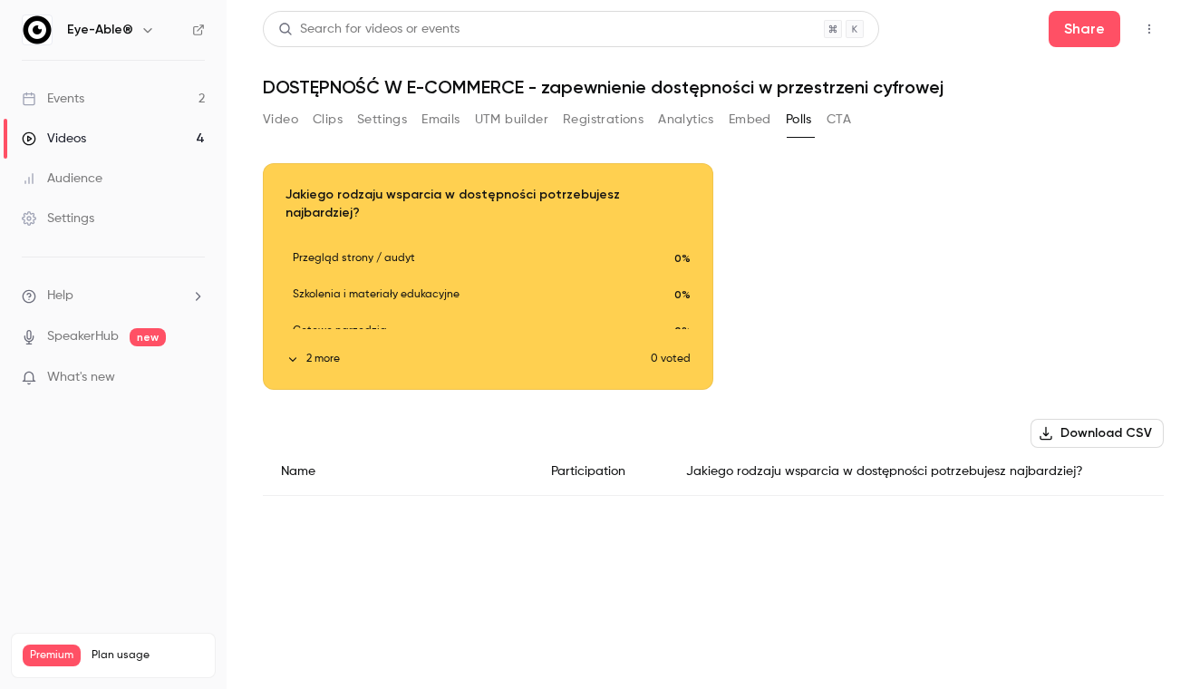
click at [836, 120] on button "CTA" at bounding box center [839, 119] width 24 height 29
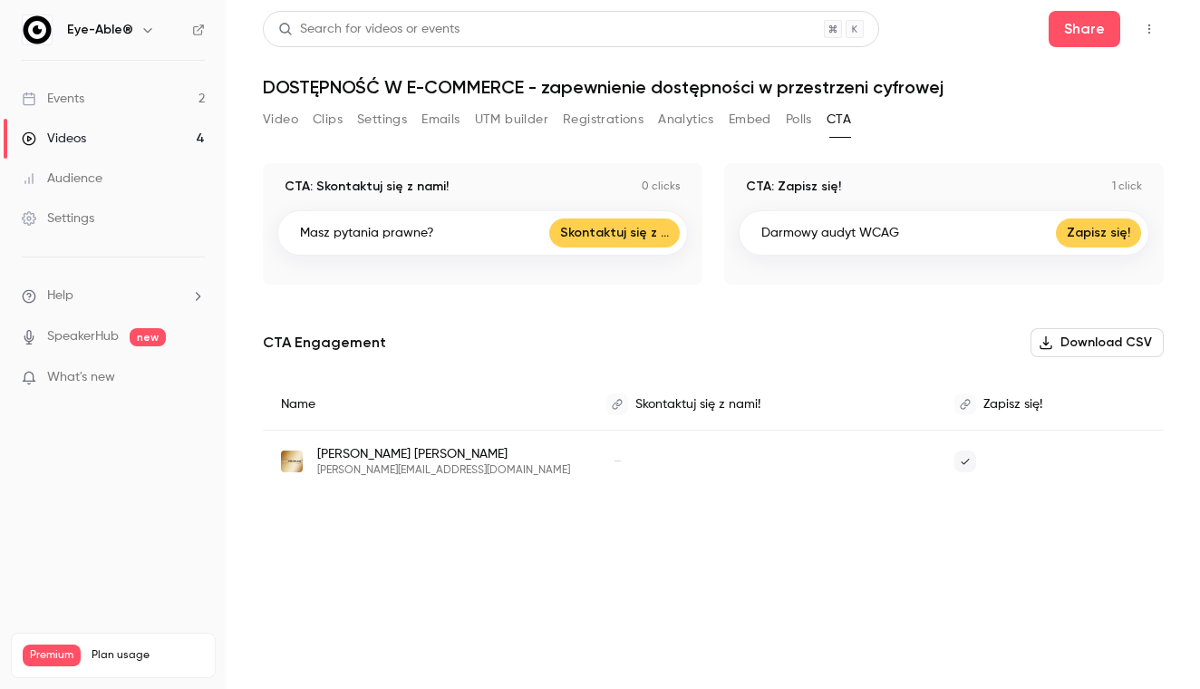
click at [156, 104] on link "Events 2" at bounding box center [113, 99] width 227 height 40
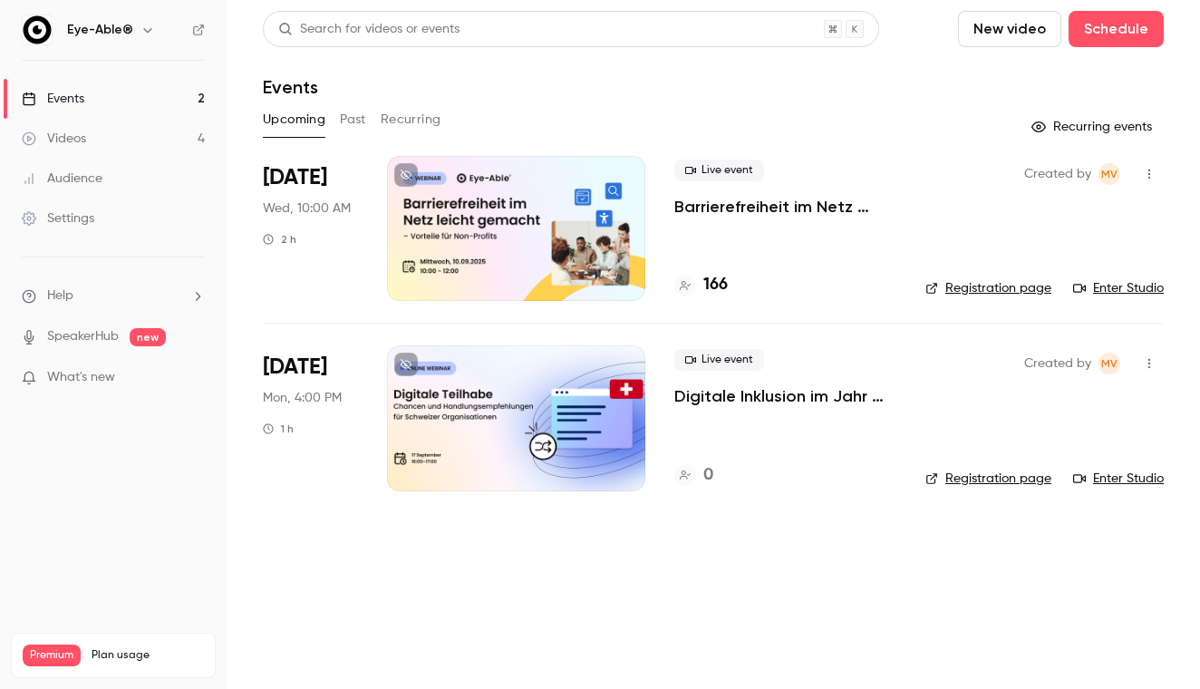
click at [552, 403] on div at bounding box center [516, 417] width 258 height 145
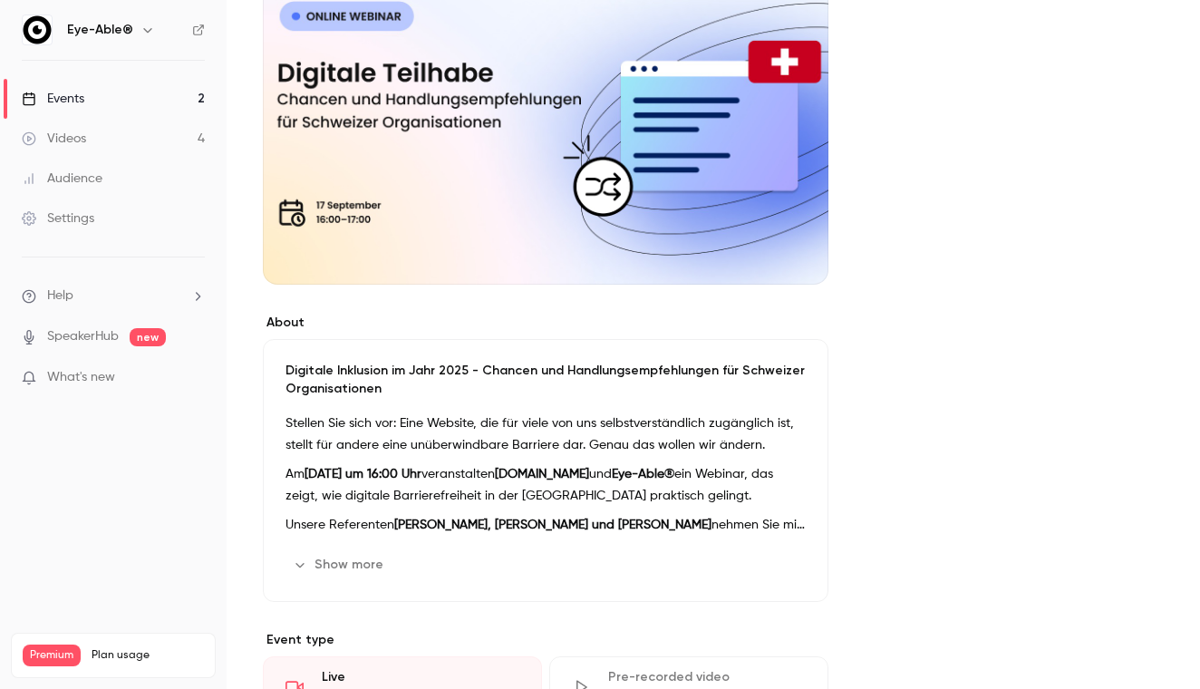
scroll to position [370, 0]
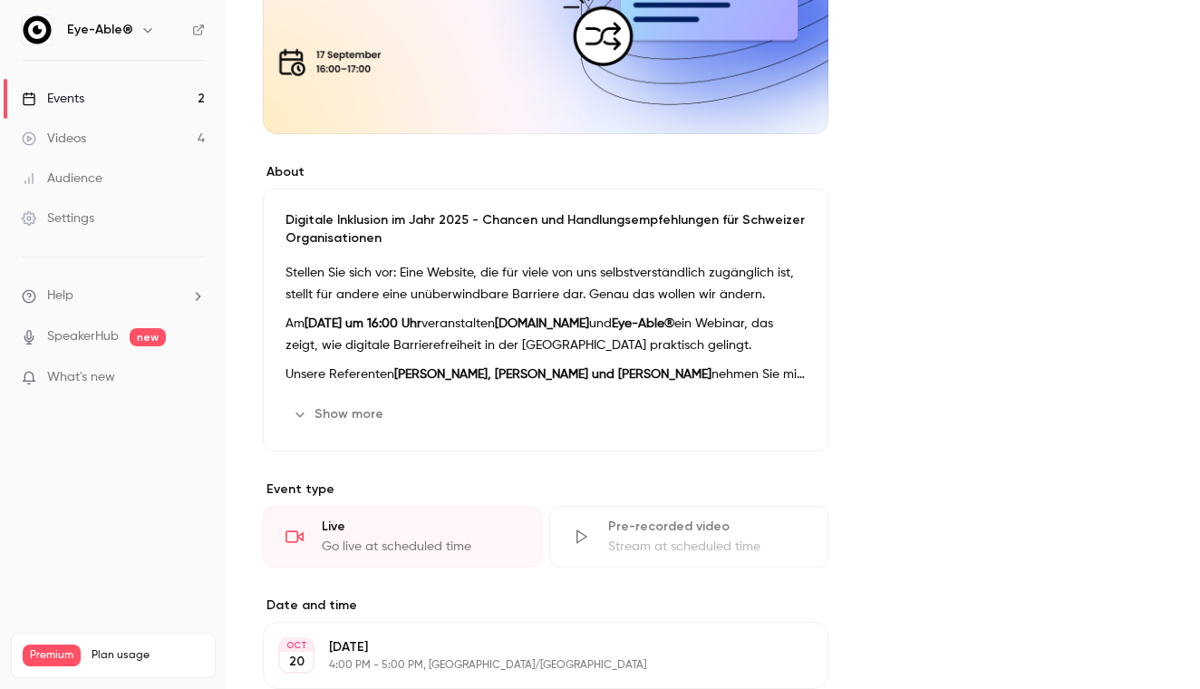
click at [355, 422] on button "Show more" at bounding box center [340, 414] width 109 height 29
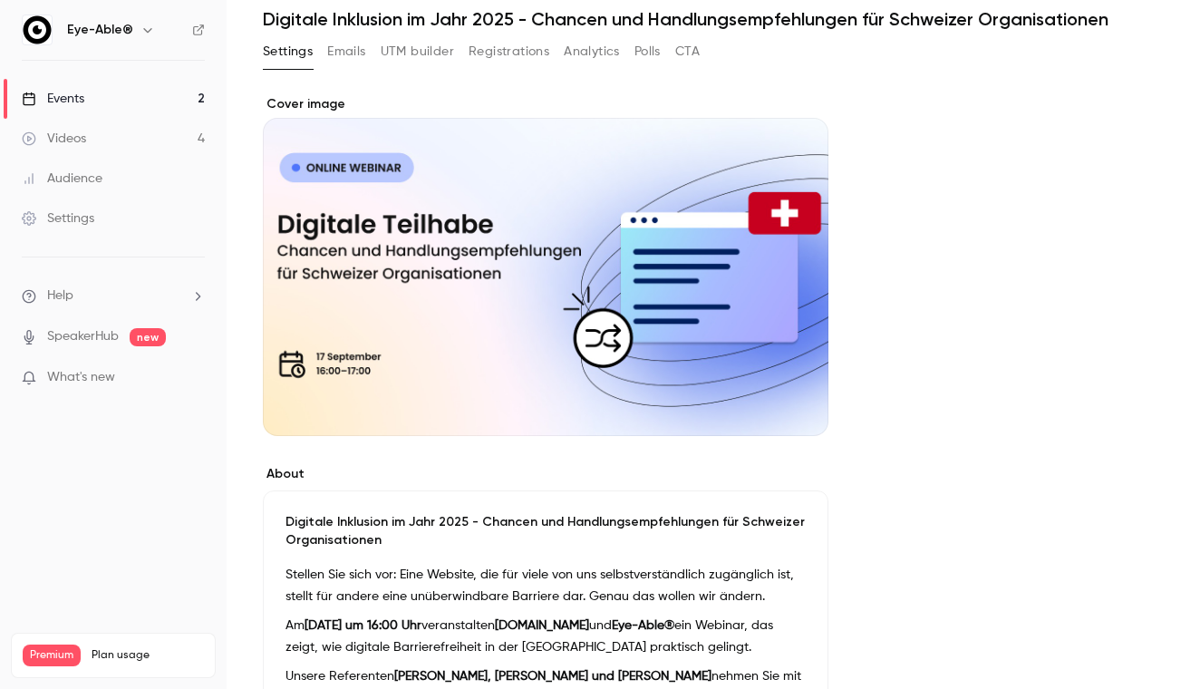
scroll to position [0, 0]
